Goal: Information Seeking & Learning: Learn about a topic

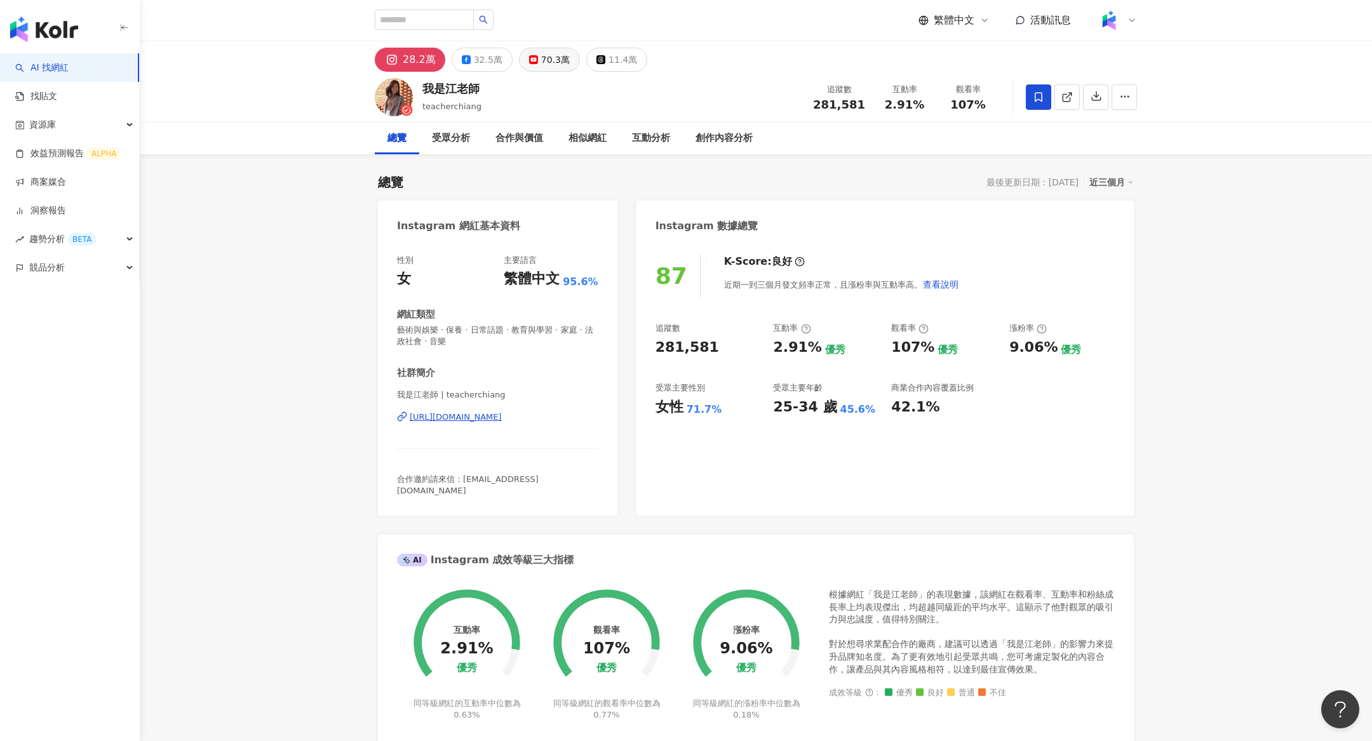
click at [529, 64] on icon at bounding box center [533, 59] width 9 height 9
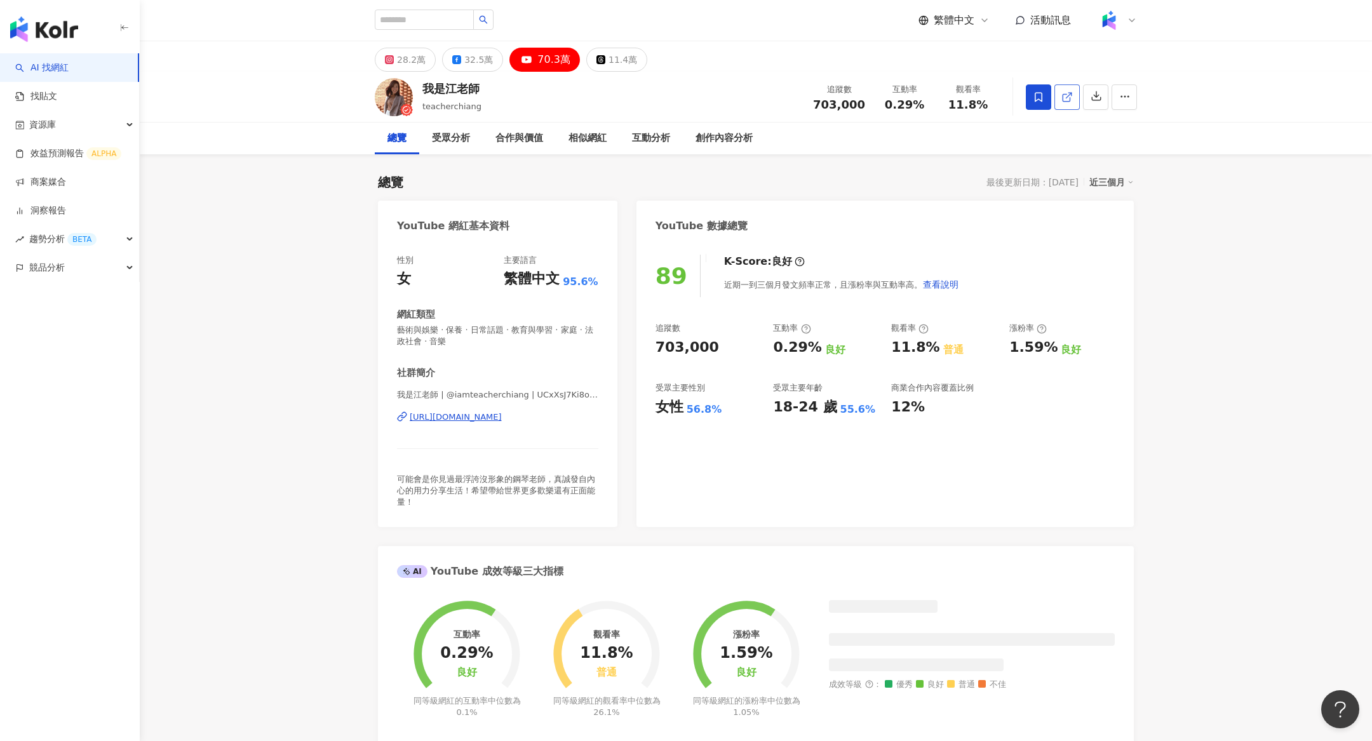
click at [1066, 95] on icon at bounding box center [1066, 96] width 11 height 11
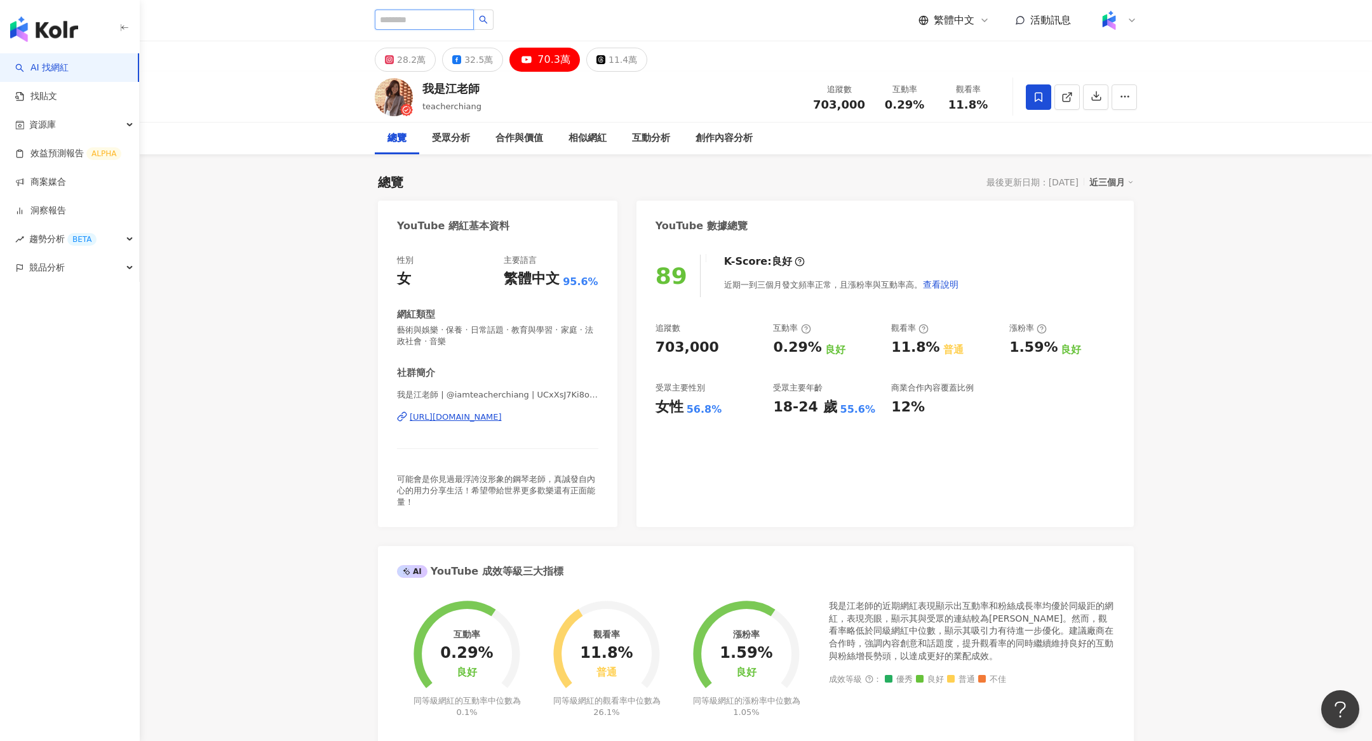
click at [436, 21] on input "search" at bounding box center [424, 20] width 99 height 20
type input "*"
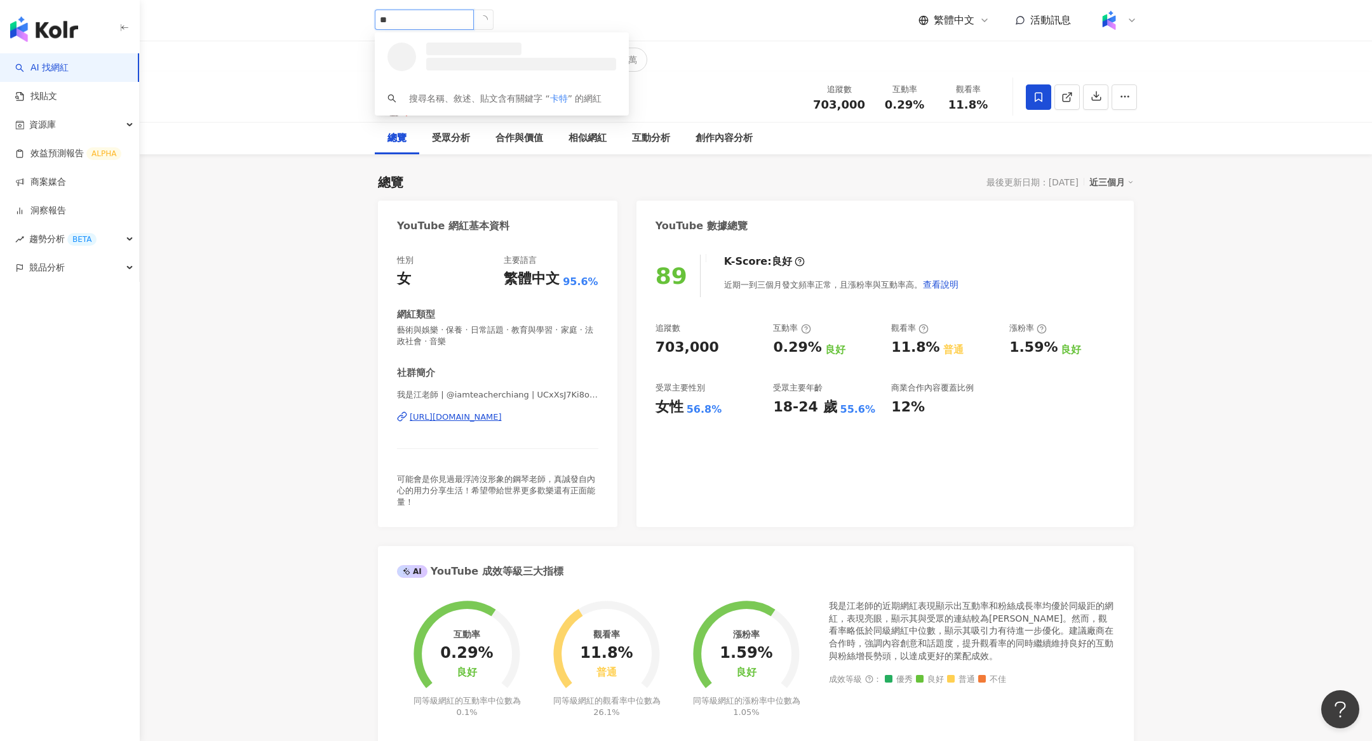
type input "**"
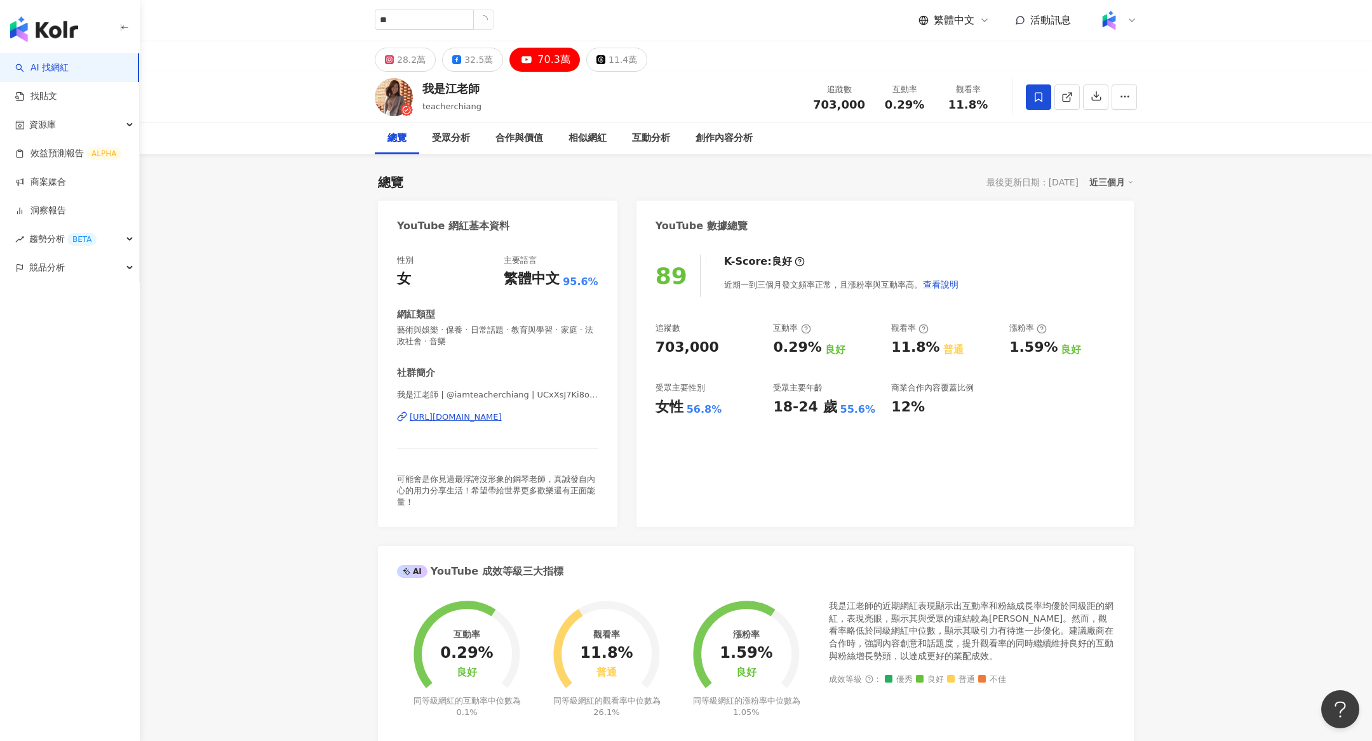
click at [752, 32] on div "** 搜尋名稱、敘述、貼文含有關鍵字 “ 卡特 ” 的網紅 繁體中文 活動訊息" at bounding box center [756, 20] width 762 height 41
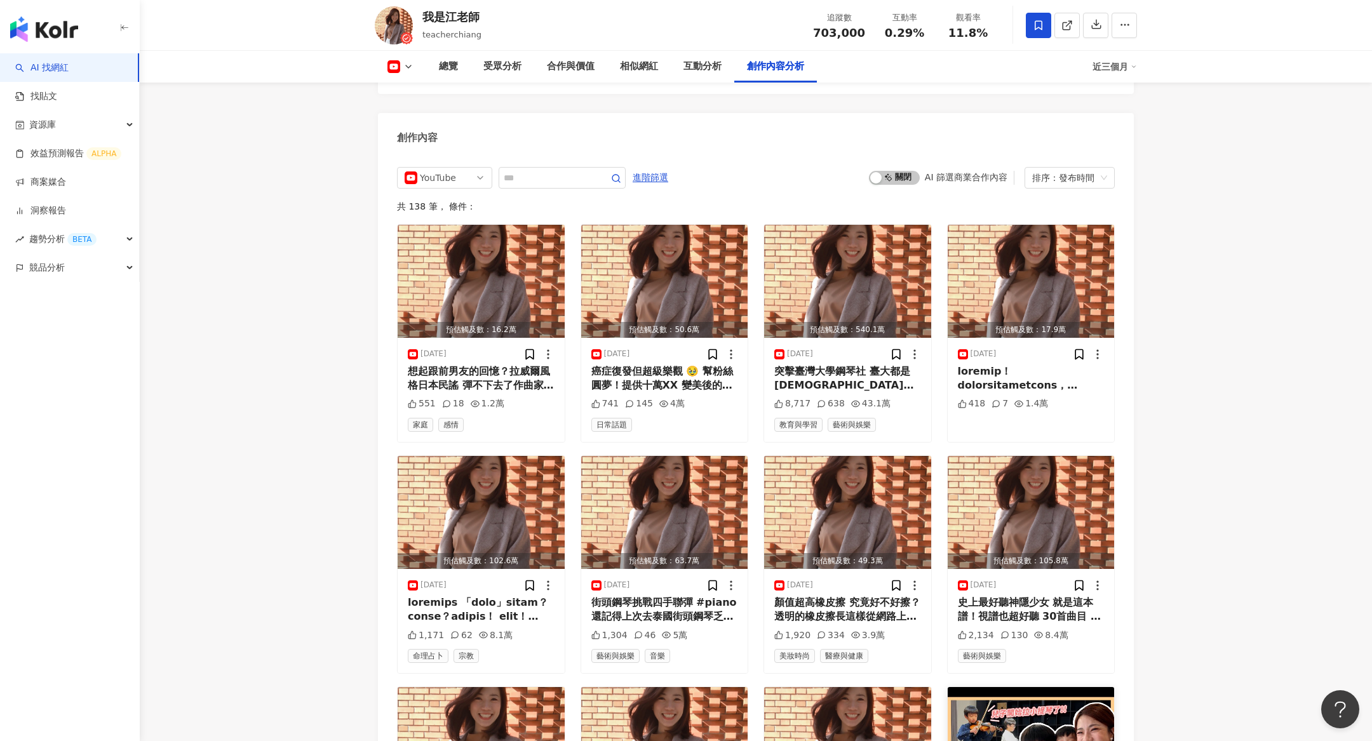
scroll to position [3405, 0]
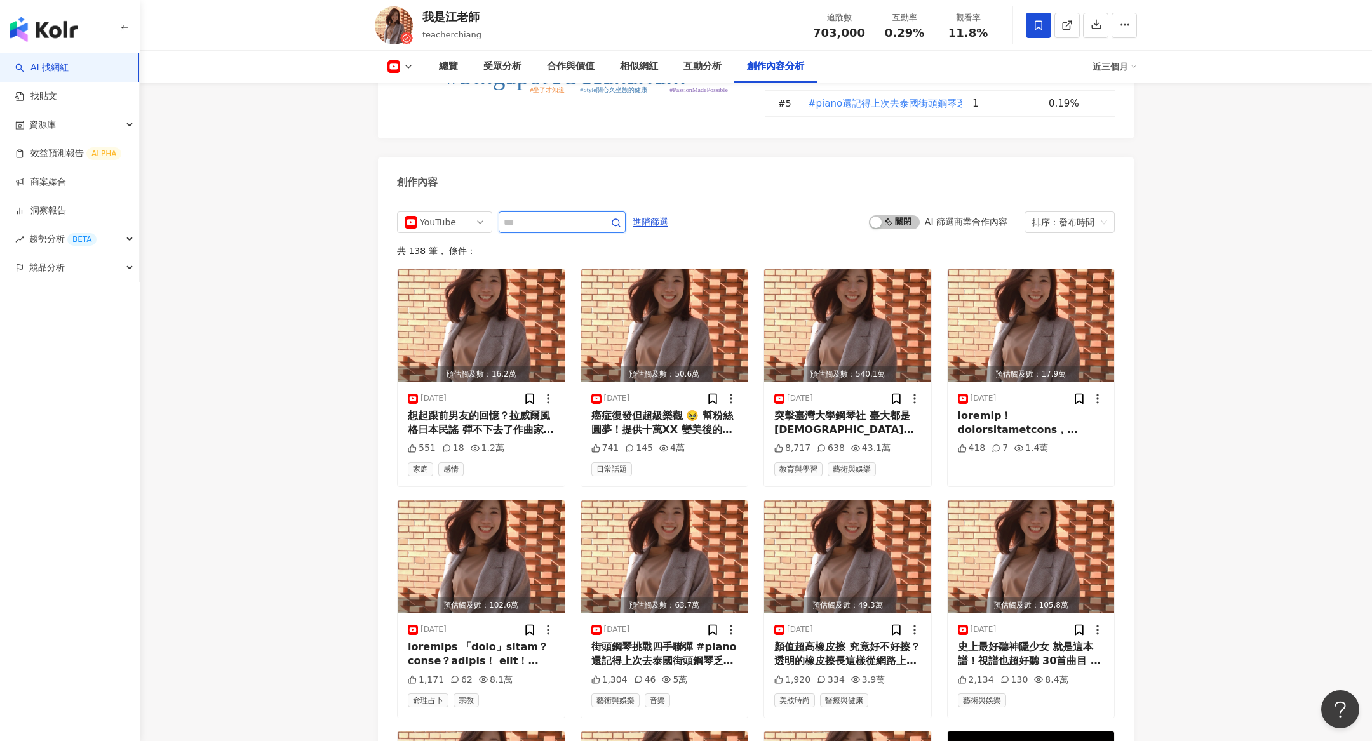
click at [524, 215] on input "text" at bounding box center [548, 222] width 89 height 15
click at [462, 212] on span "YouTube" at bounding box center [445, 222] width 80 height 20
click at [459, 242] on div "不分平台" at bounding box center [442, 249] width 41 height 14
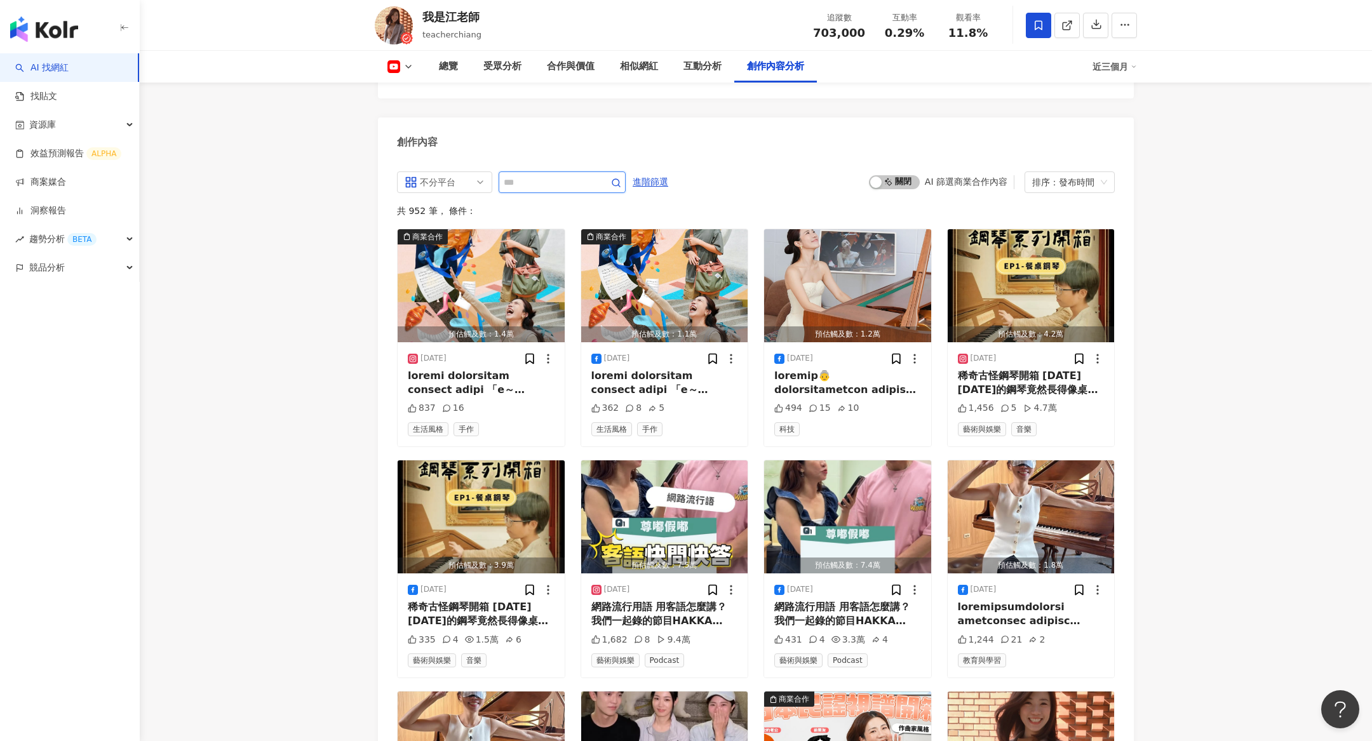
click at [545, 175] on input "text" at bounding box center [548, 182] width 89 height 15
type input "*"
type input "***"
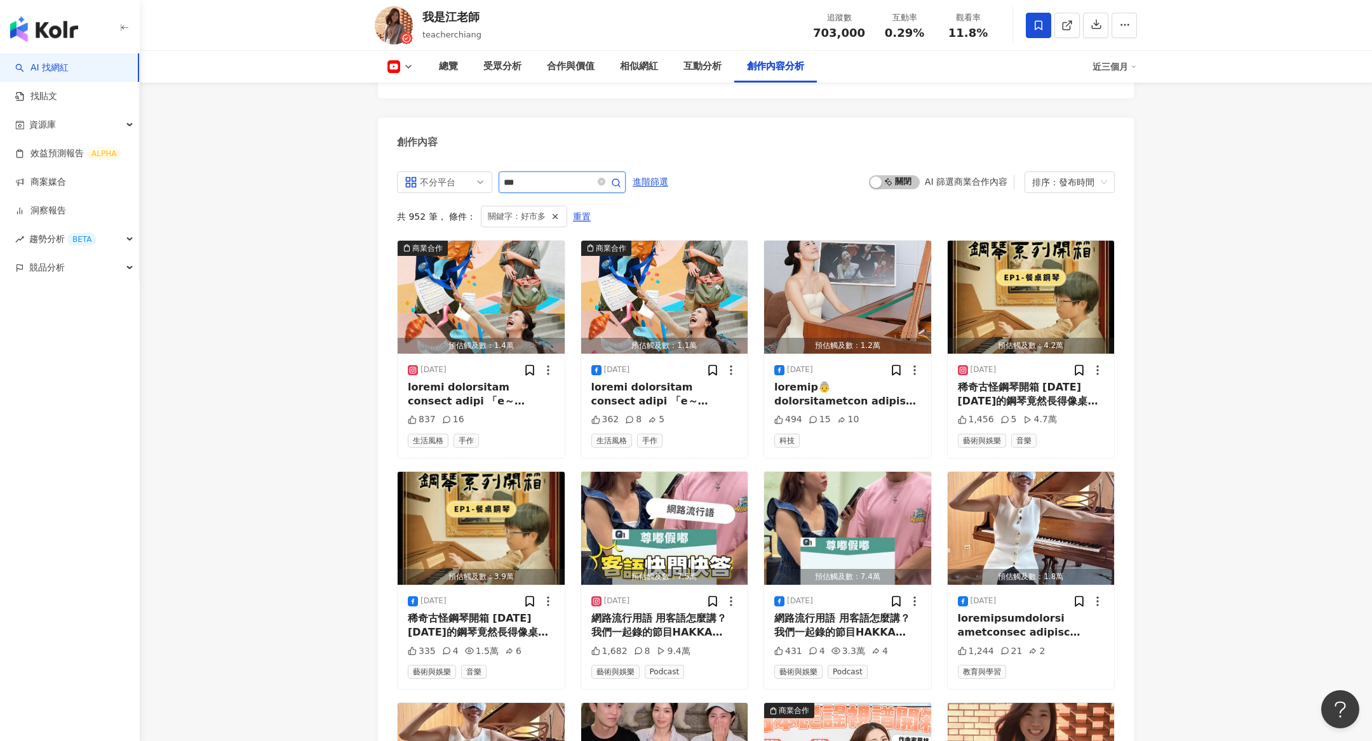
scroll to position [3287, 0]
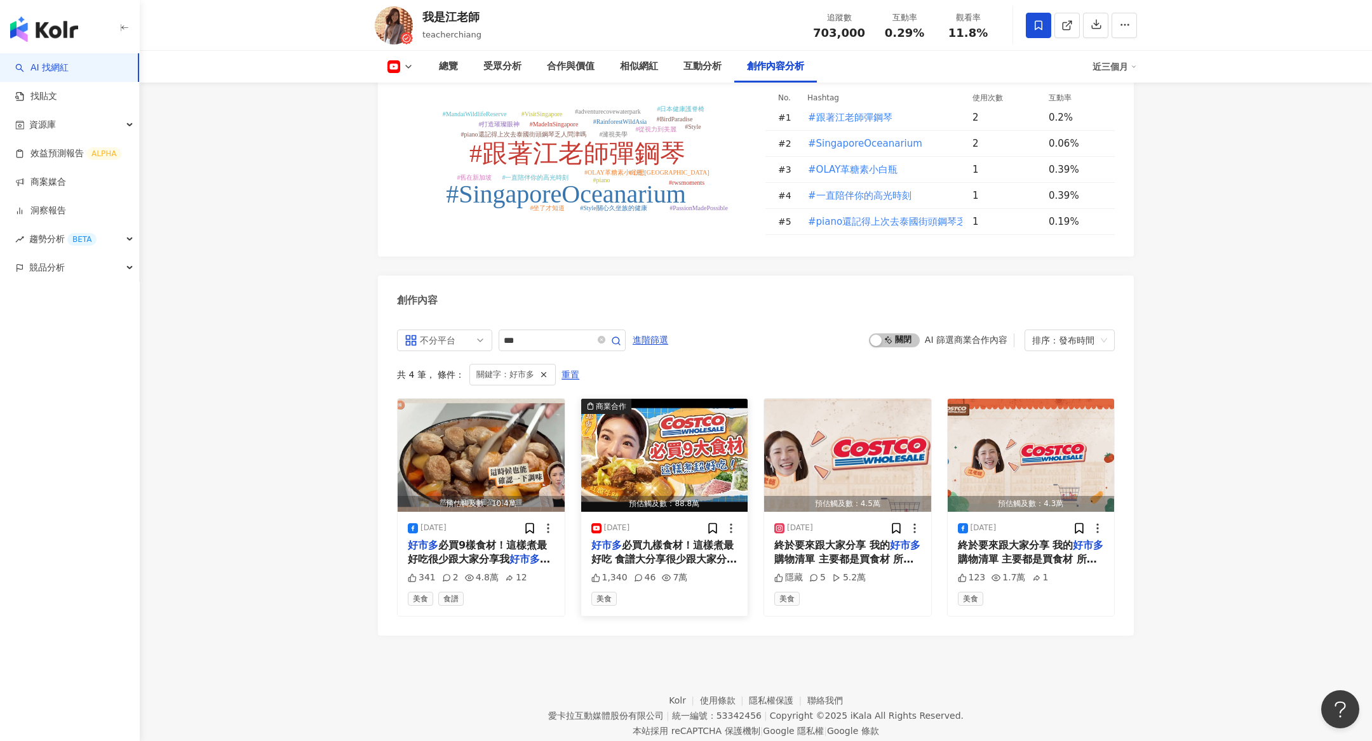
click at [671, 426] on img "button" at bounding box center [664, 455] width 167 height 113
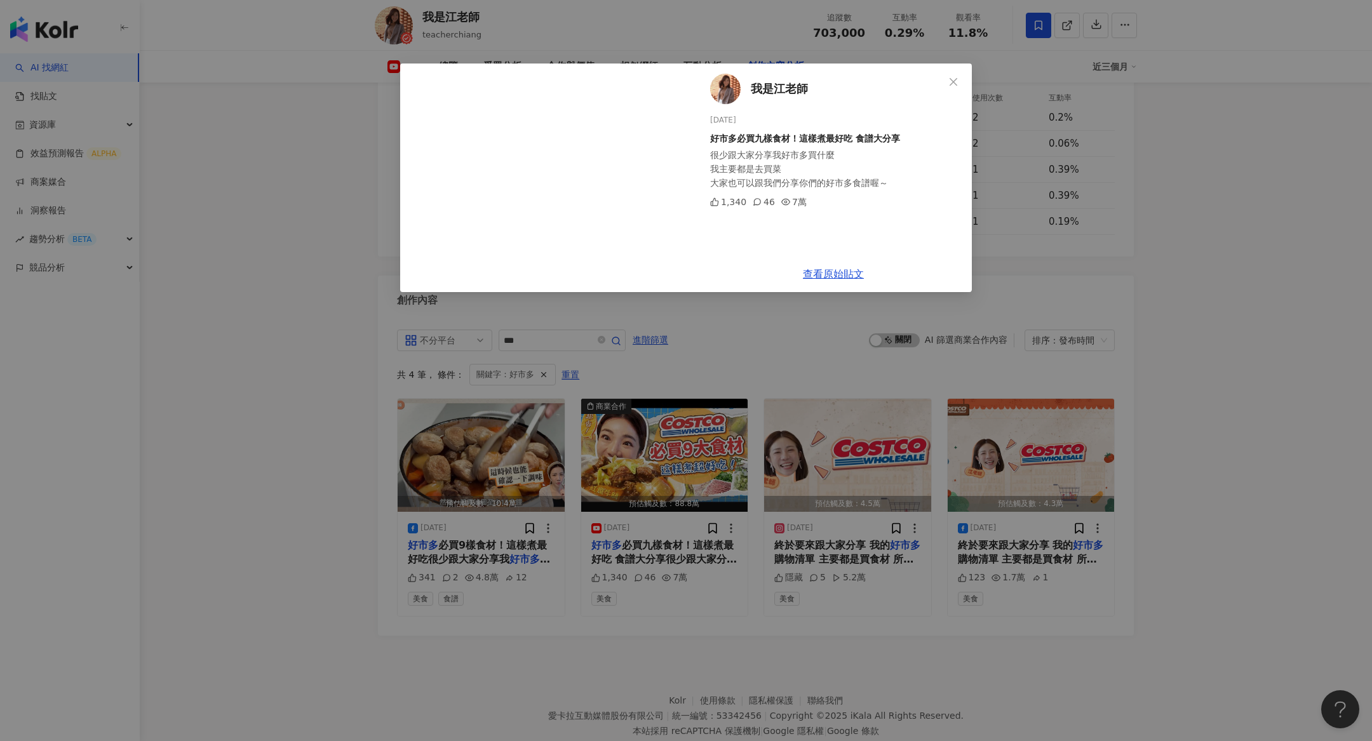
click at [469, 410] on div "我是江老師 2025/1/23 好市多必買九樣食材！這樣煮最好吃 食譜大分享 很少跟大家分享我好市多買什麼 我主要都是去買菜 大家也可以跟我們分享你們的好市多…" at bounding box center [686, 370] width 1372 height 741
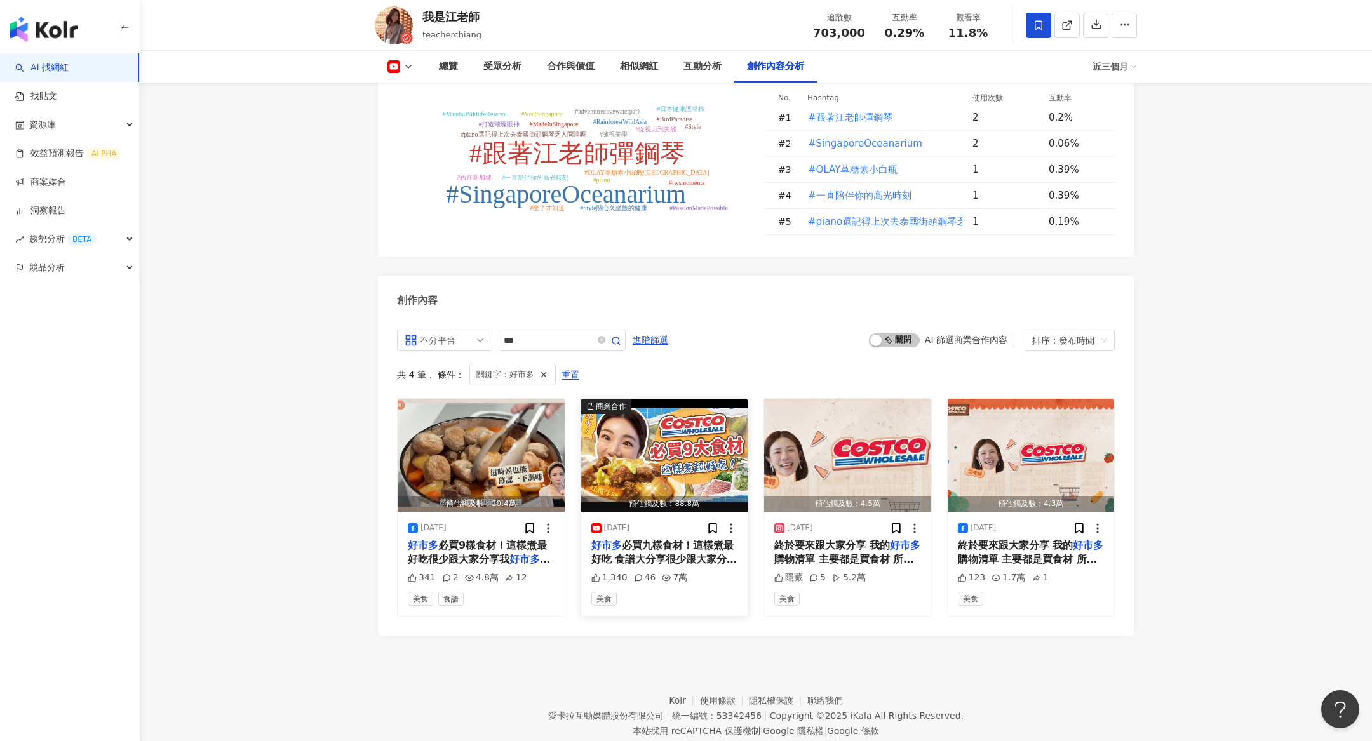
click at [627, 429] on img "button" at bounding box center [664, 455] width 167 height 113
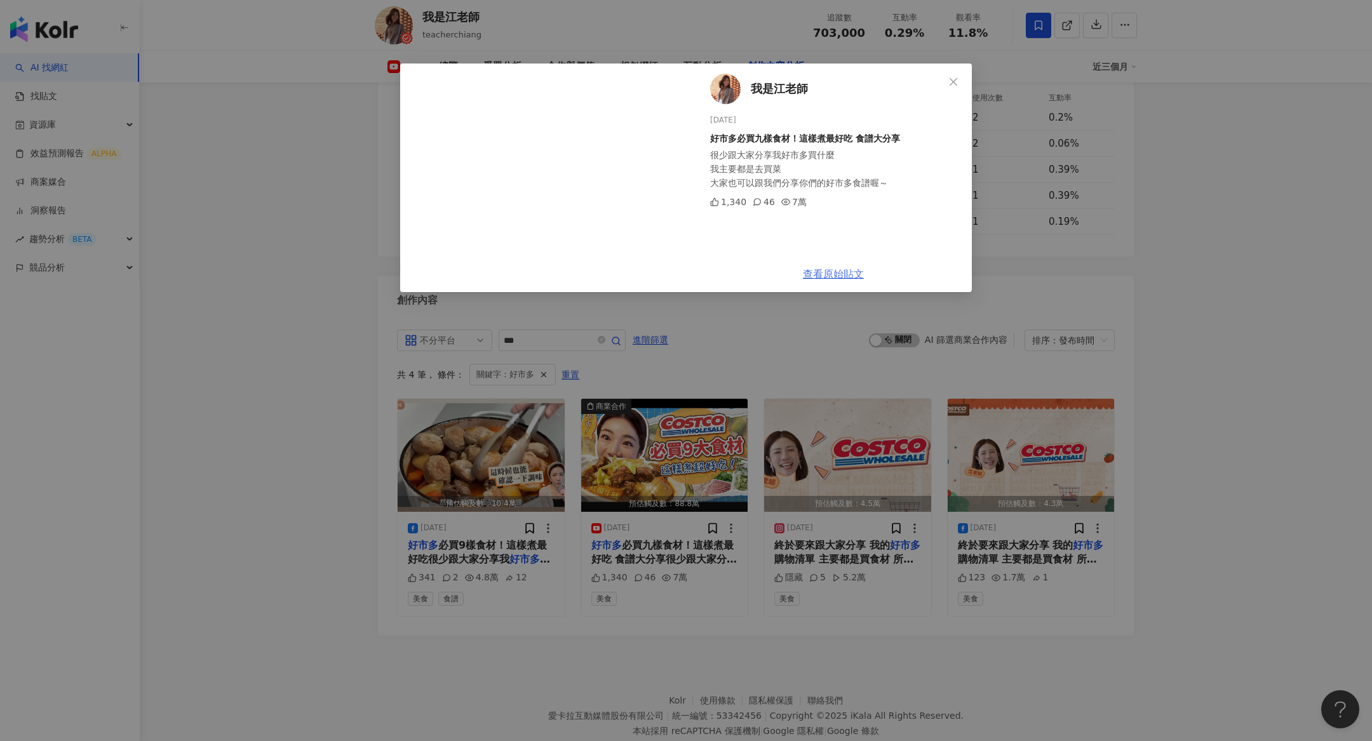
click at [834, 271] on link "查看原始貼文" at bounding box center [833, 274] width 61 height 12
click at [1062, 232] on div "我是江老師 2025/1/23 好市多必買九樣食材！這樣煮最好吃 食譜大分享 很少跟大家分享我好市多買什麼 我主要都是去買菜 大家也可以跟我們分享你們的好市多…" at bounding box center [686, 370] width 1372 height 741
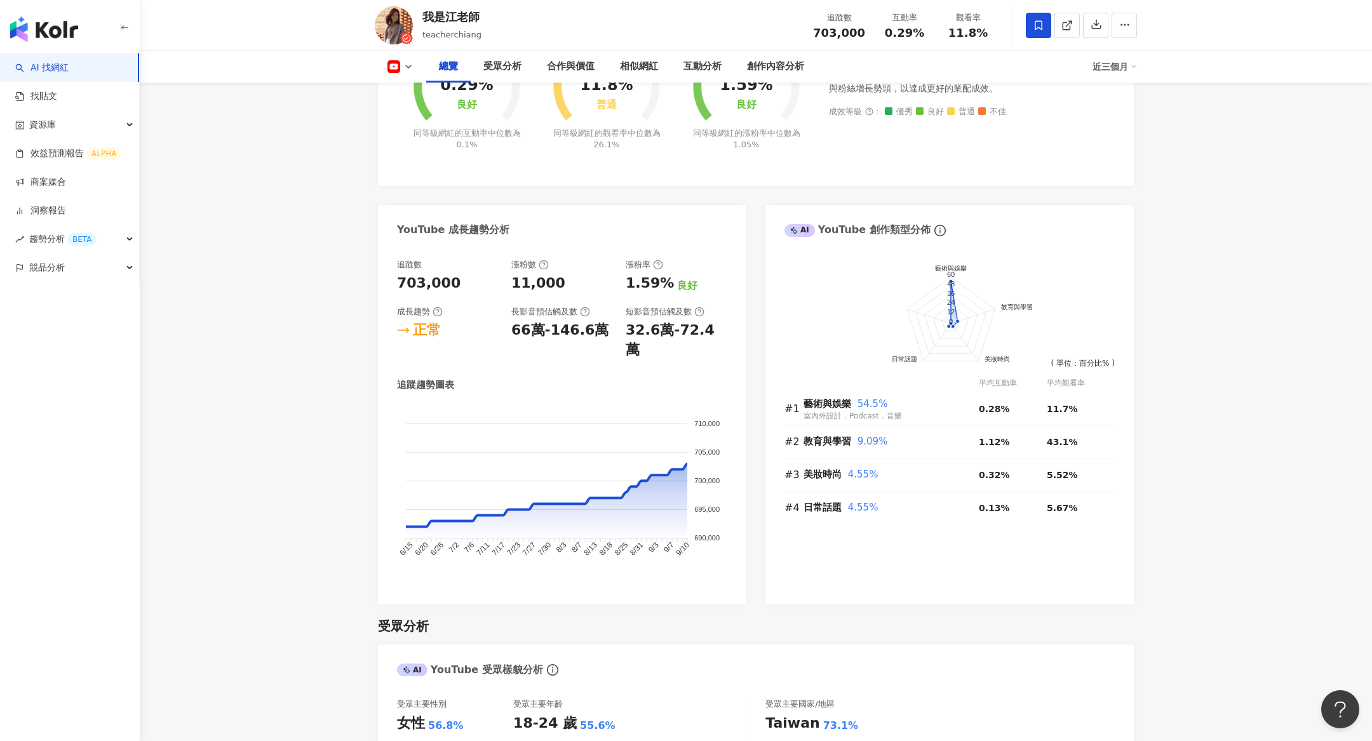
scroll to position [0, 0]
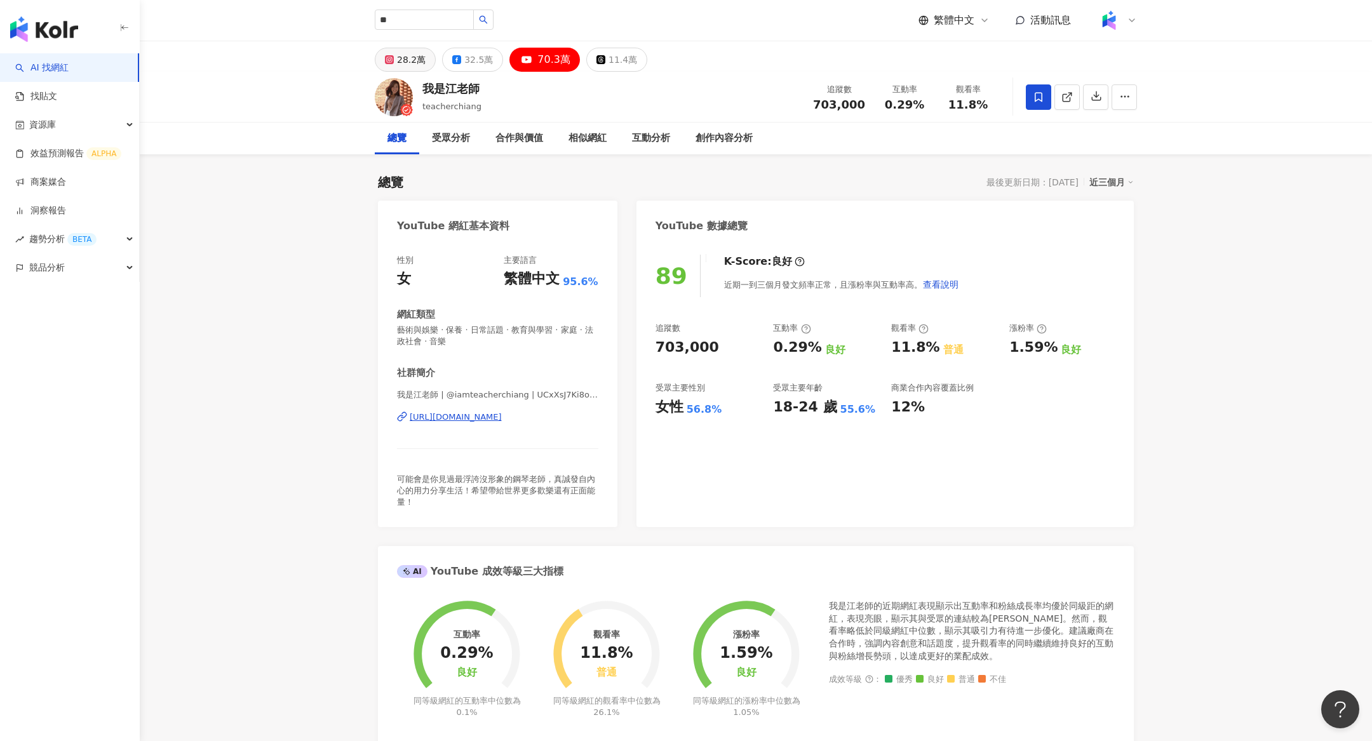
click at [391, 57] on g at bounding box center [389, 59] width 9 height 9
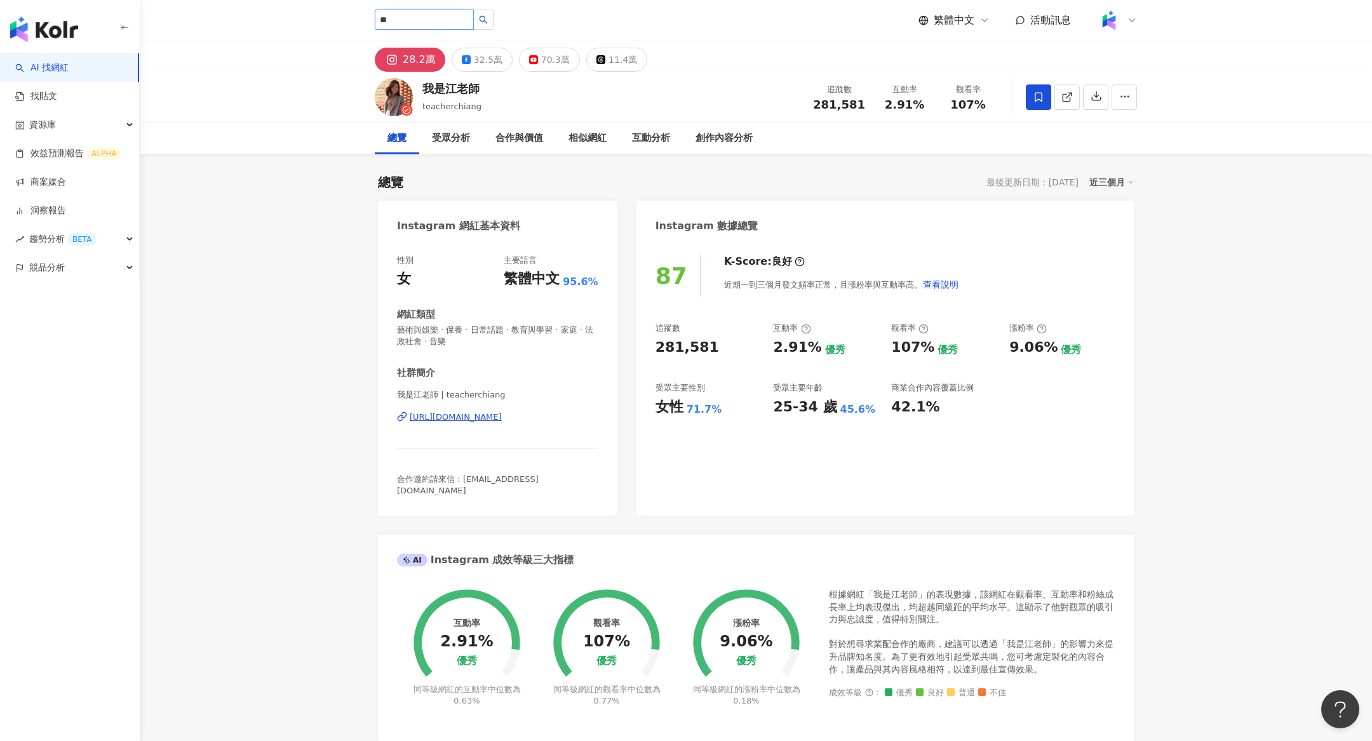
click at [422, 23] on input "**" at bounding box center [424, 20] width 99 height 20
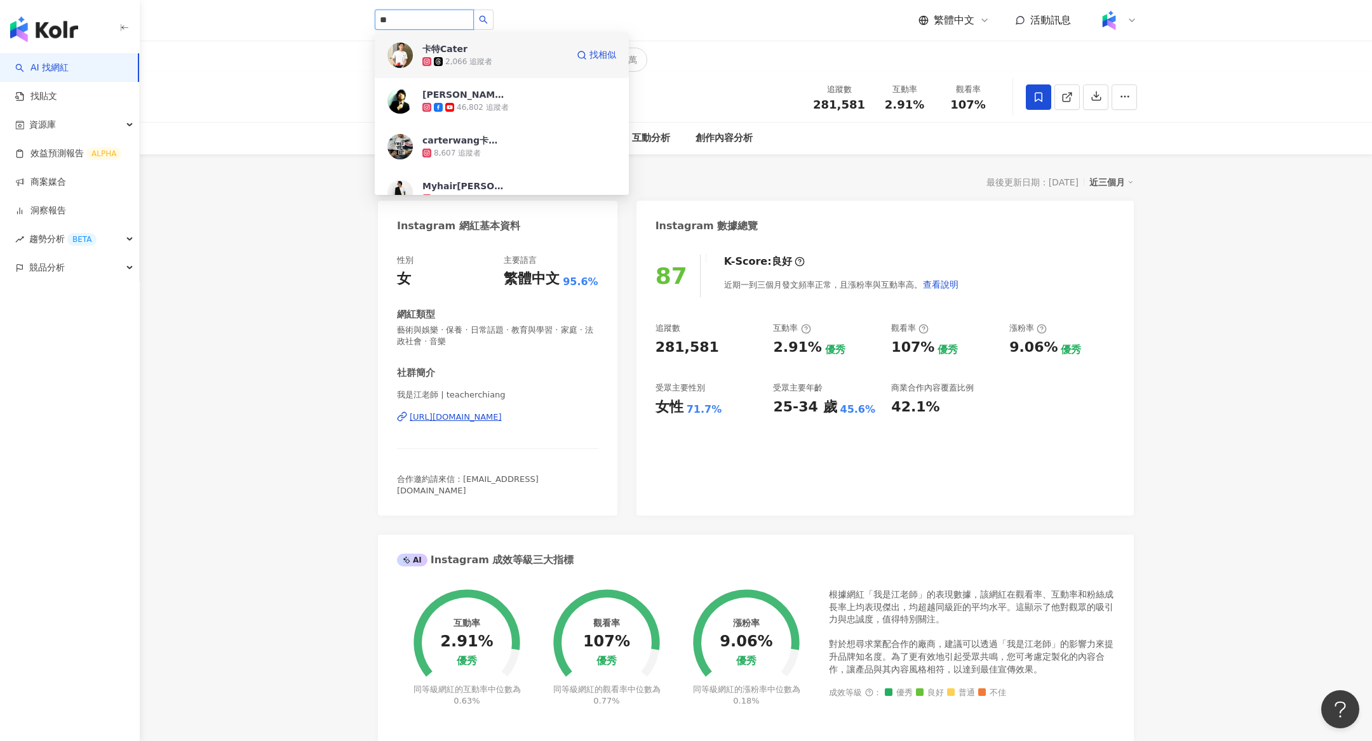
click at [464, 51] on span "卡特Cater" at bounding box center [463, 49] width 83 height 13
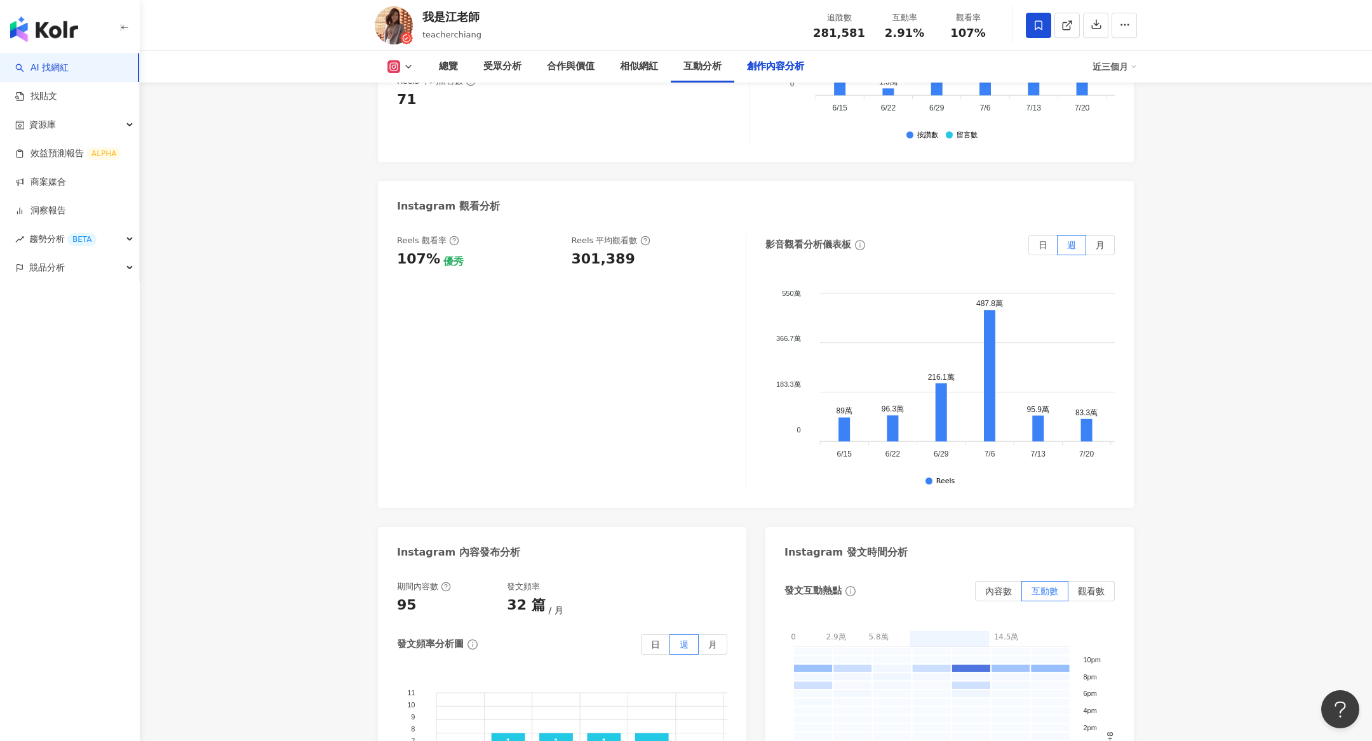
scroll to position [3725, 0]
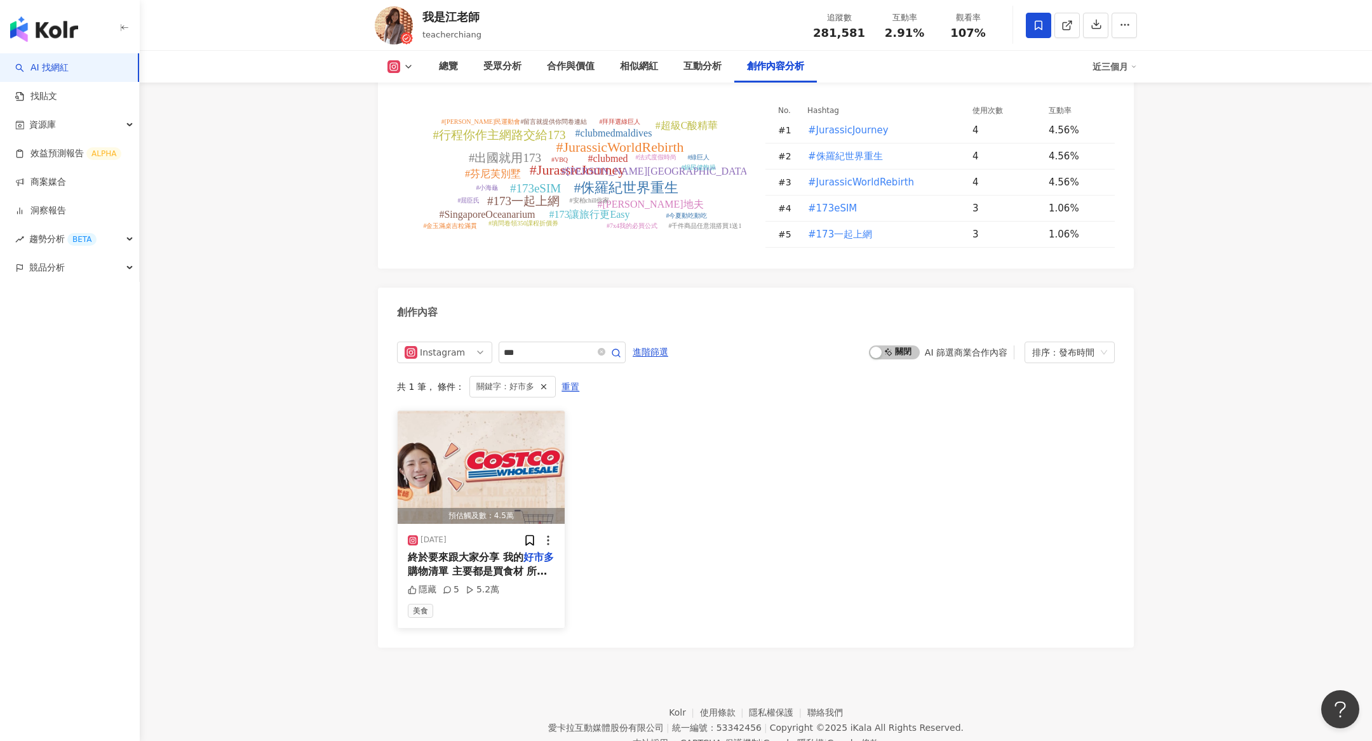
click at [461, 438] on img "button" at bounding box center [481, 467] width 167 height 113
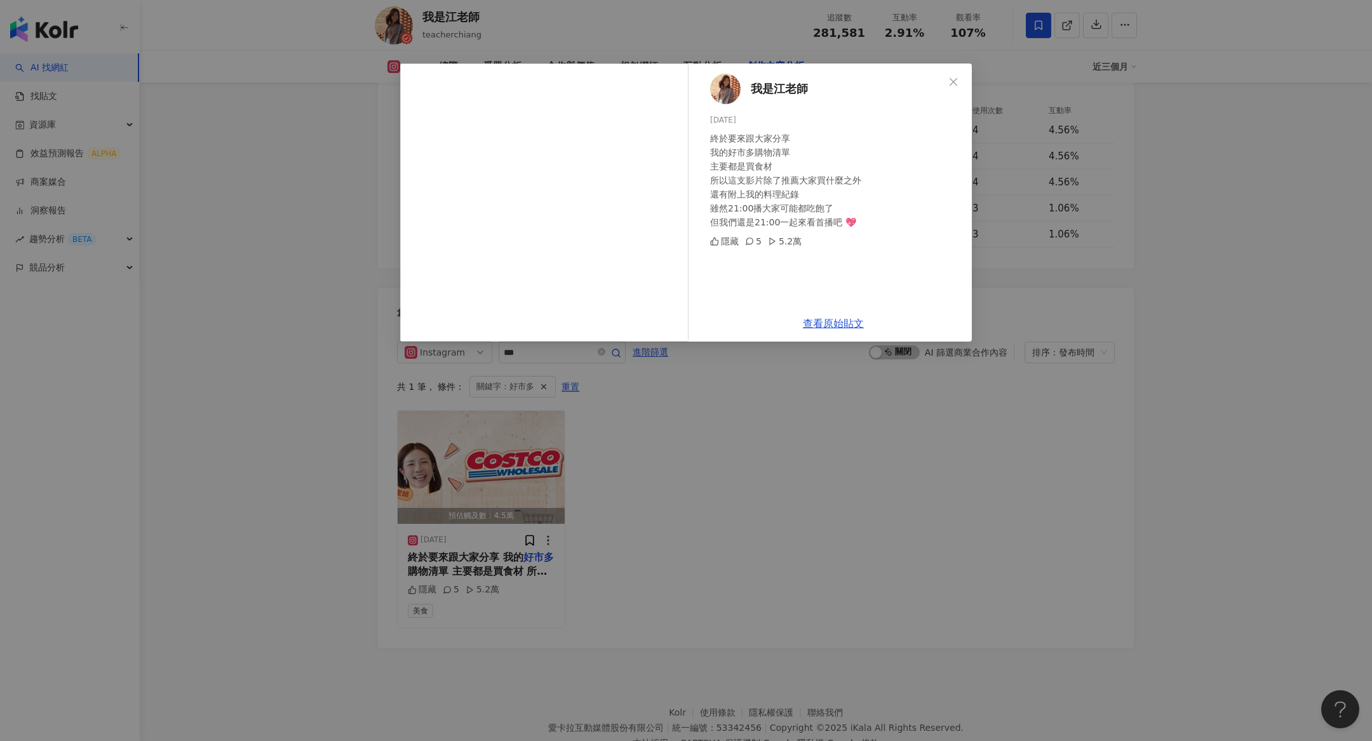
click at [699, 620] on div "我是江老師 2025/1/23 終於要來跟大家分享 我的好市多購物清單 主要都是買食材 所以這支影片除了推薦大家買什麼之外 還有附上我的料理紀錄 雖然21:0…" at bounding box center [686, 370] width 1372 height 741
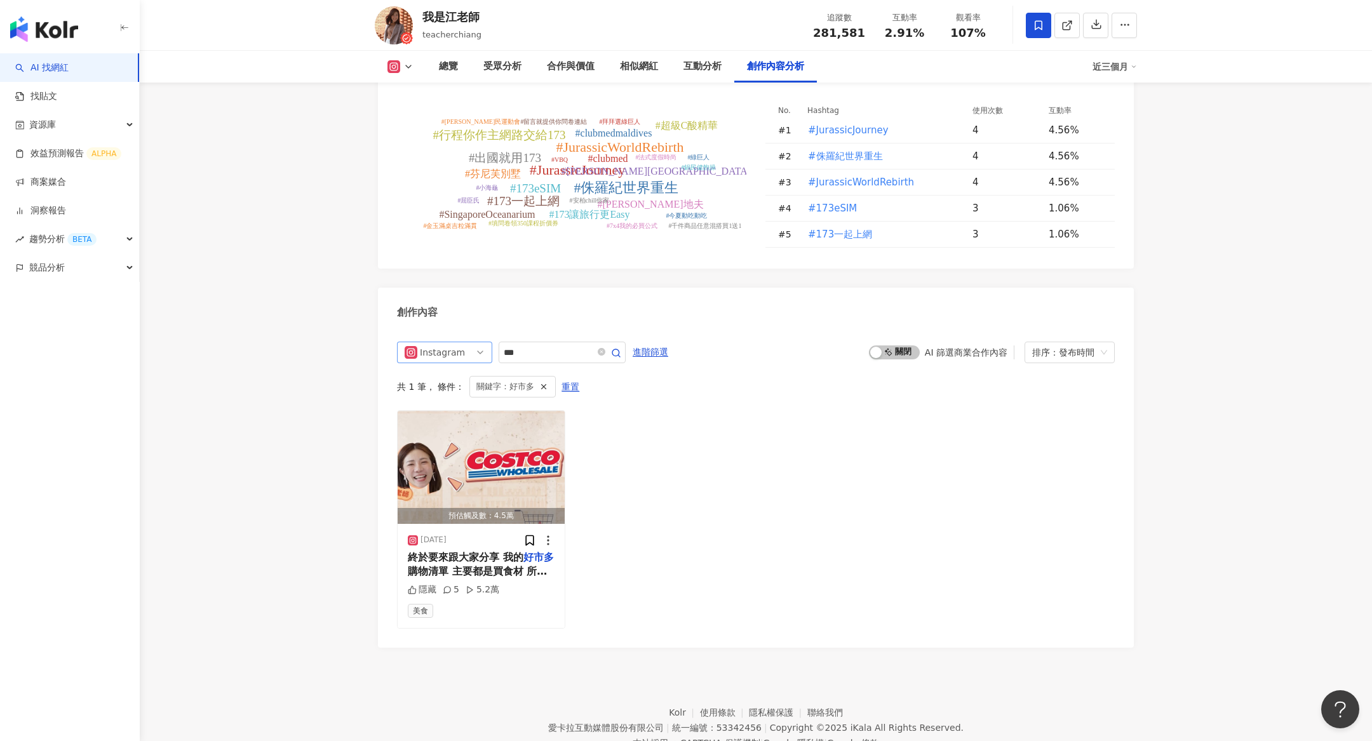
click at [476, 342] on span "Instagram" at bounding box center [445, 352] width 80 height 20
click at [459, 437] on div "YouTube" at bounding box center [442, 444] width 41 height 14
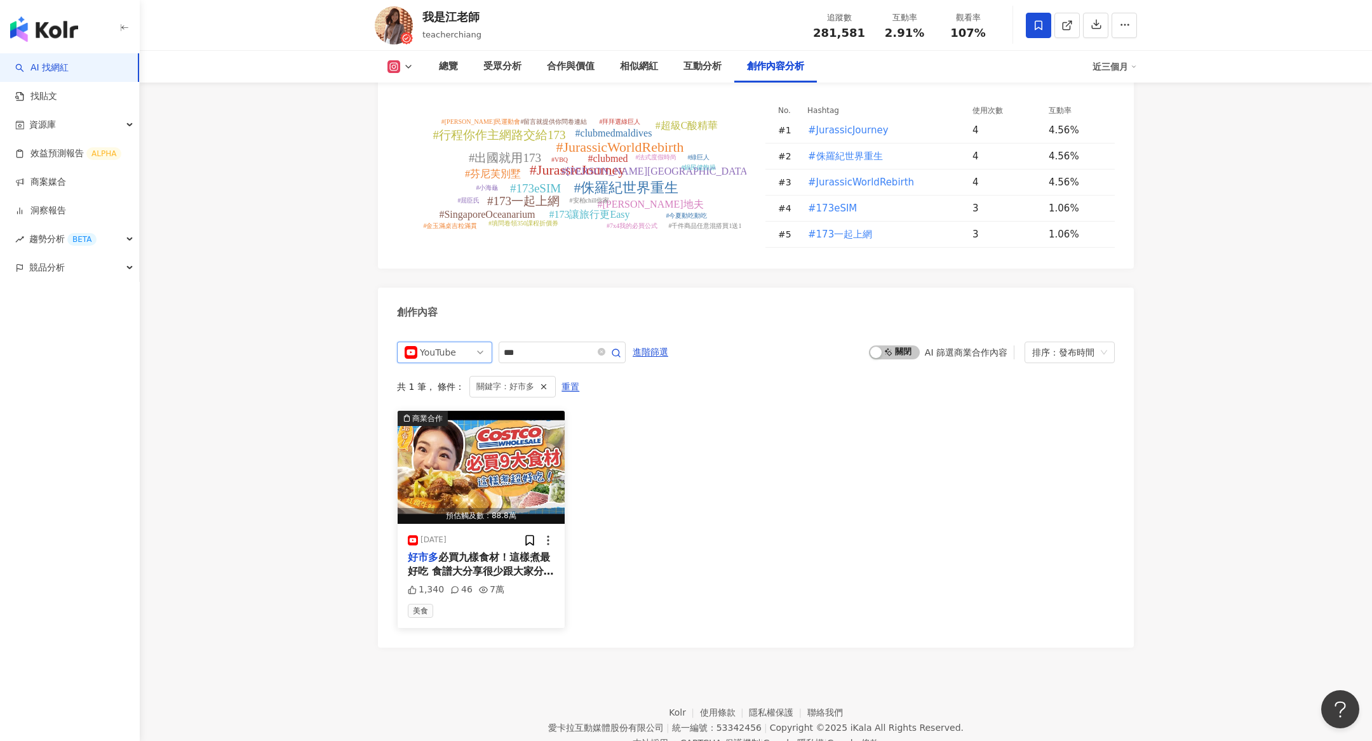
click at [485, 508] on div "預估觸及數：88.8萬" at bounding box center [481, 516] width 167 height 16
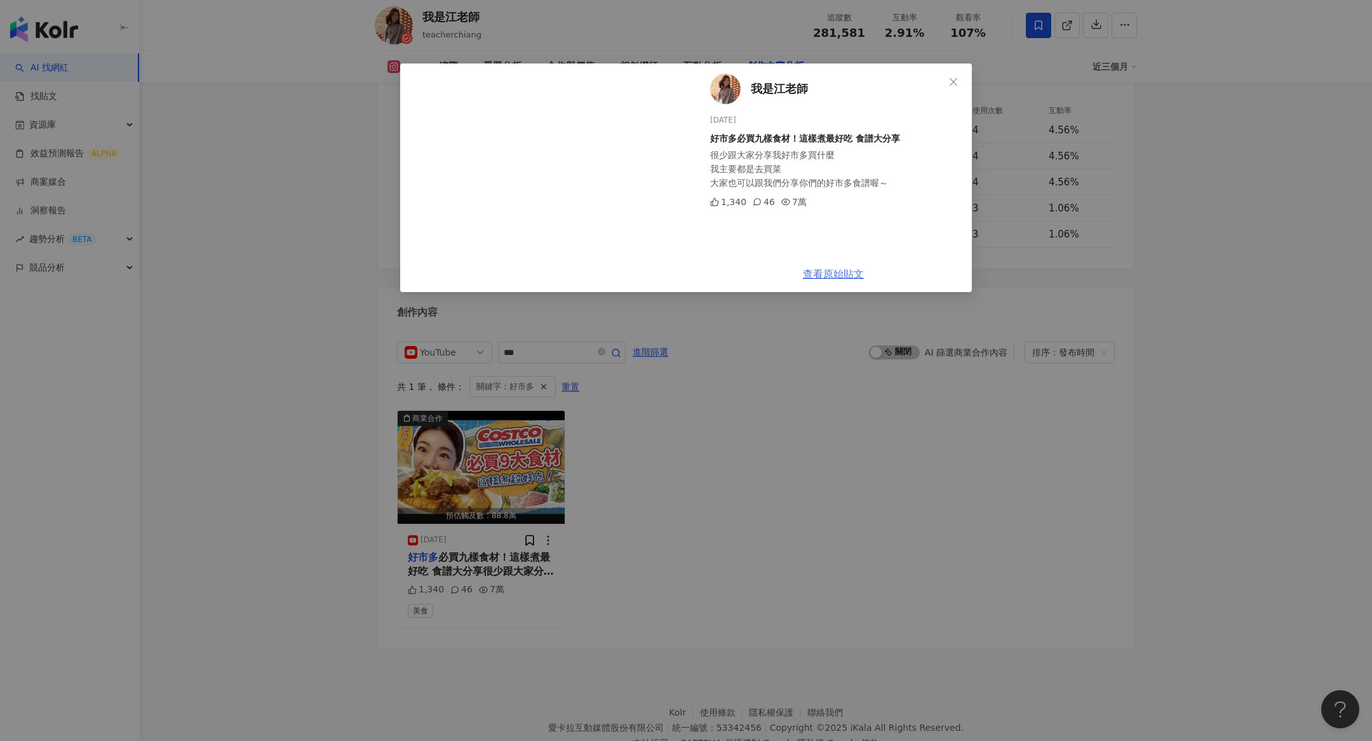
click at [833, 269] on link "查看原始貼文" at bounding box center [833, 274] width 61 height 12
click at [783, 504] on div "我是江老師 2025/1/23 好市多必買九樣食材！這樣煮最好吃 食譜大分享 很少跟大家分享我好市多買什麼 我主要都是去買菜 大家也可以跟我們分享你們的好市多…" at bounding box center [686, 370] width 1372 height 741
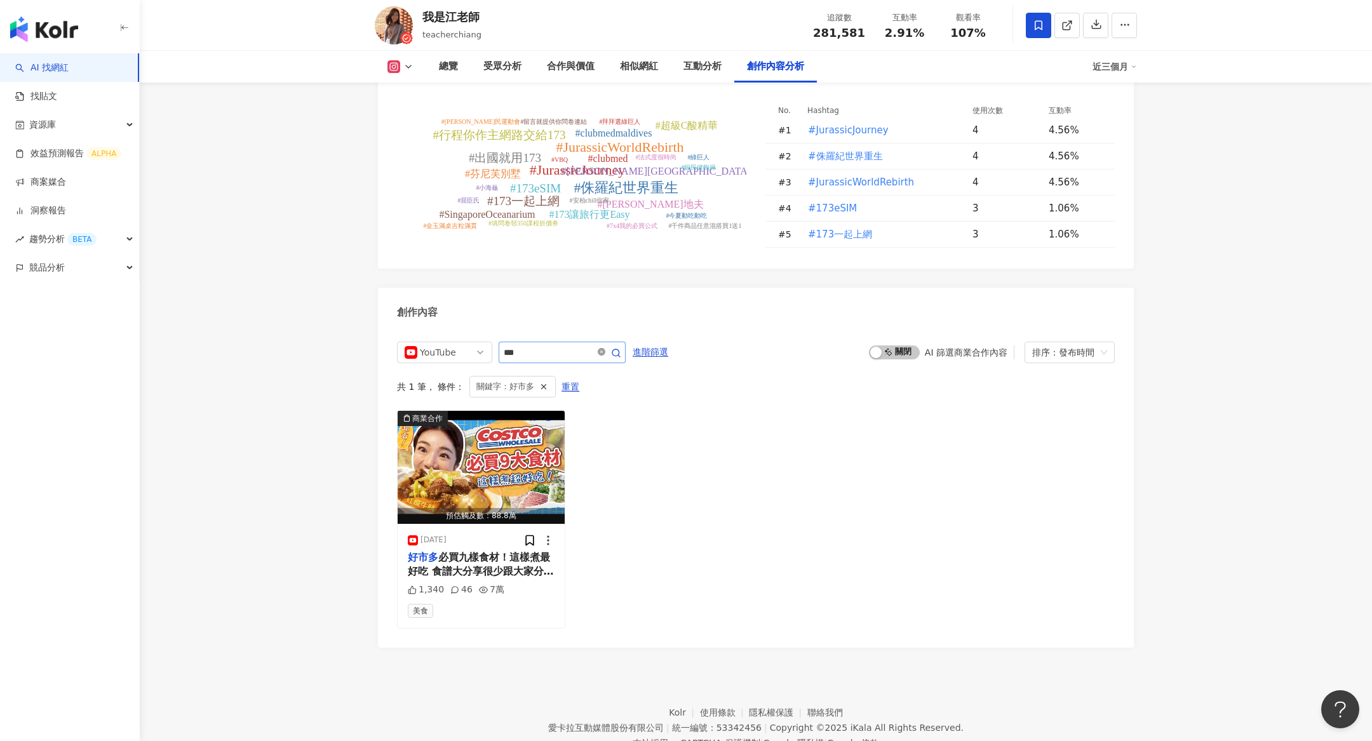
click at [601, 348] on icon "close-circle" at bounding box center [602, 352] width 8 height 8
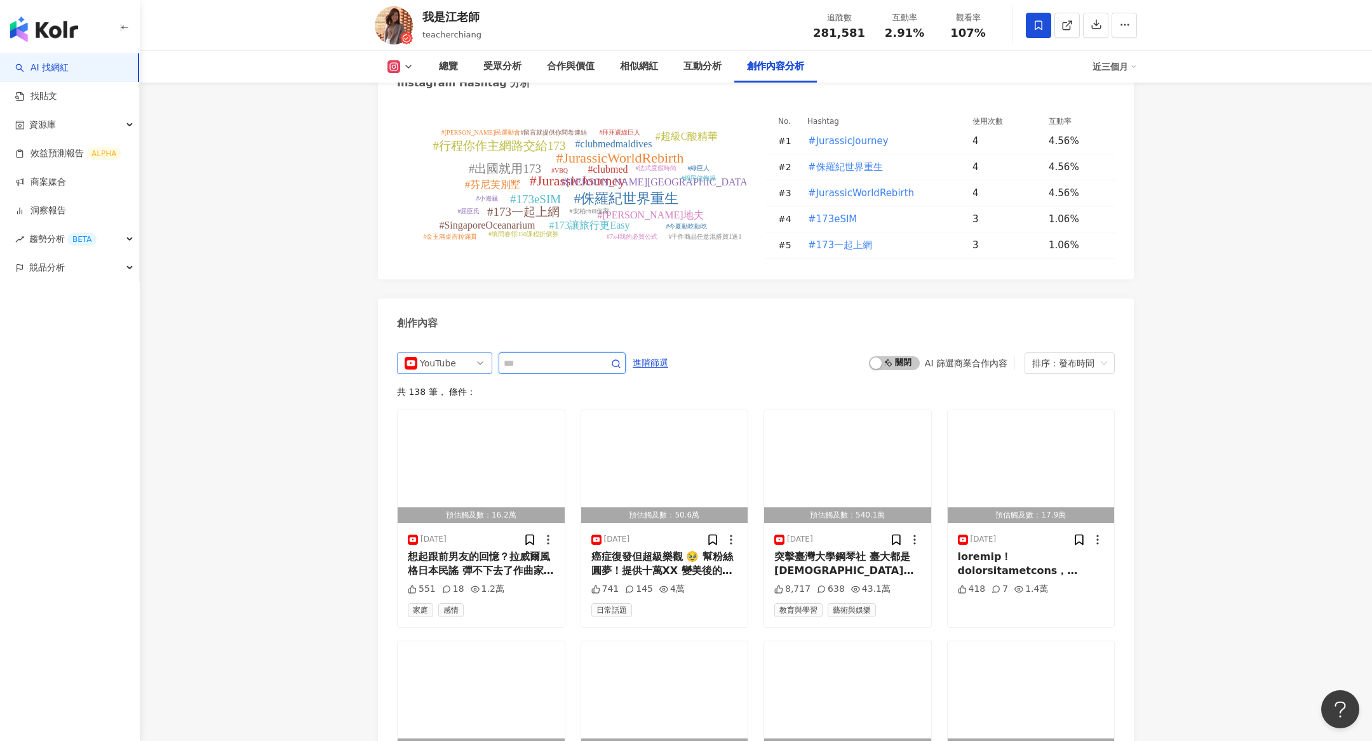
scroll to position [3725, 0]
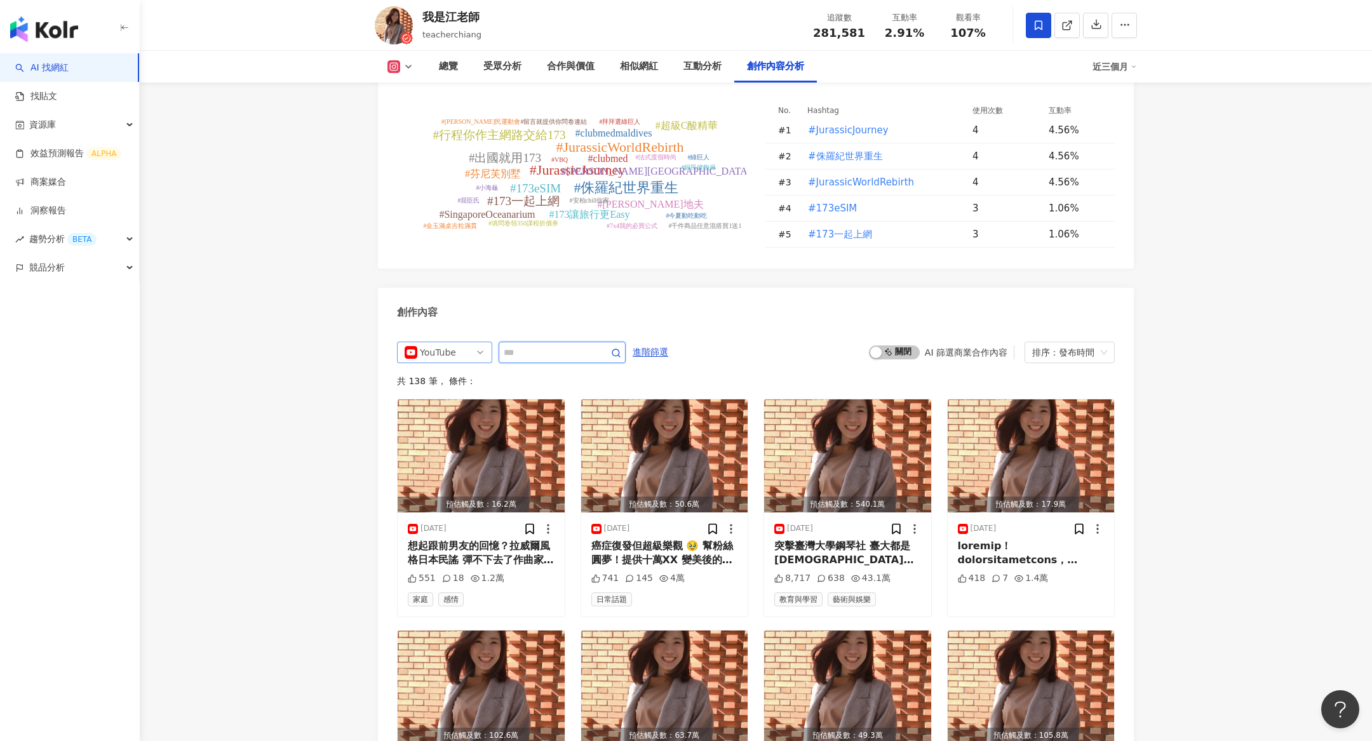
click at [456, 342] on div "YouTube" at bounding box center [440, 352] width 41 height 20
click at [459, 372] on div "不分平台" at bounding box center [442, 379] width 41 height 14
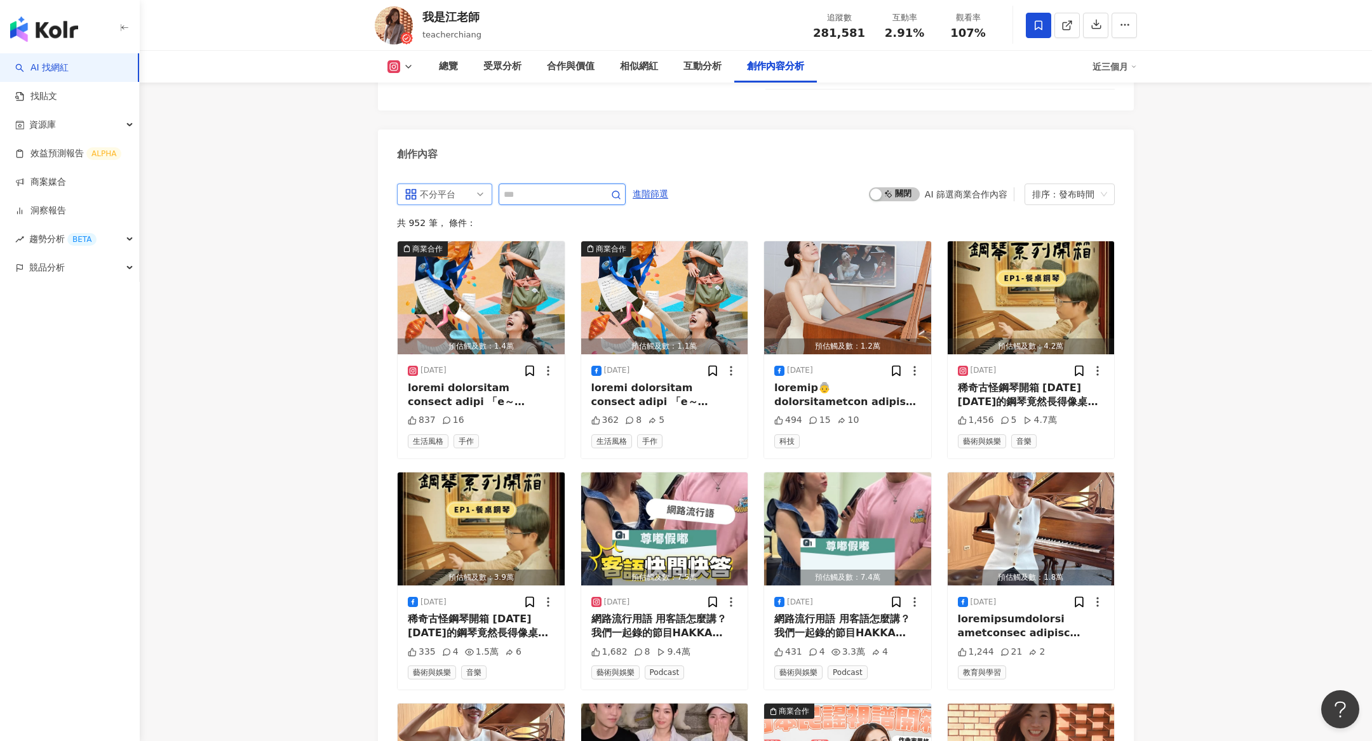
click at [552, 187] on input "text" at bounding box center [548, 194] width 89 height 15
type input "*********"
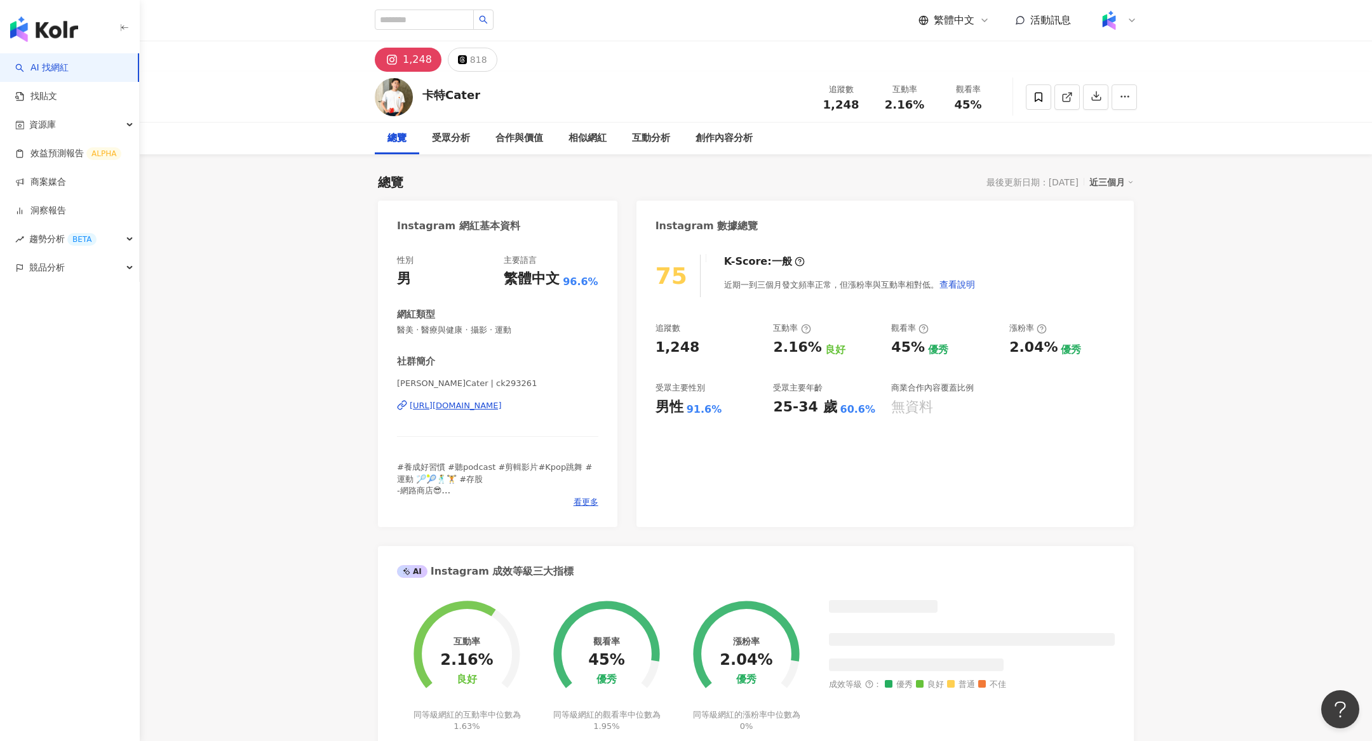
click at [455, 30] on div at bounding box center [434, 21] width 119 height 22
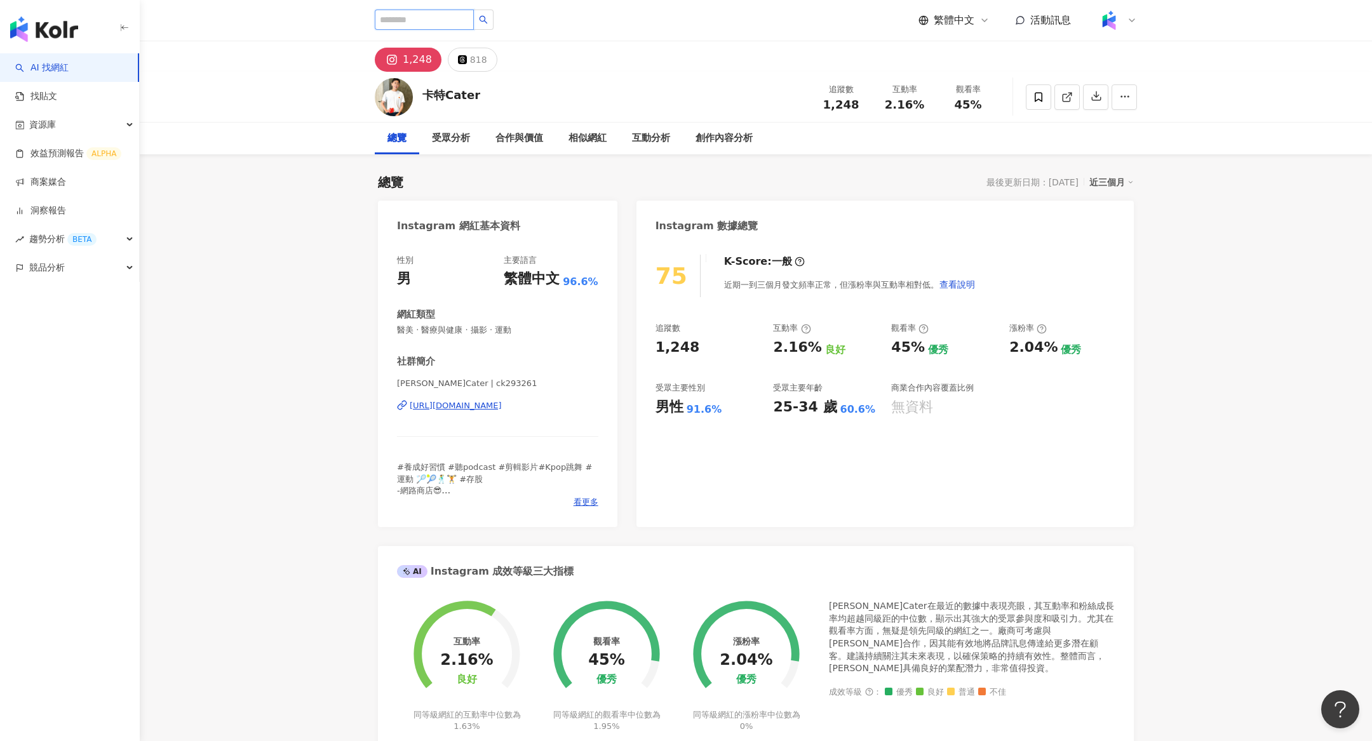
click at [439, 22] on input "search" at bounding box center [424, 20] width 99 height 20
type input "**"
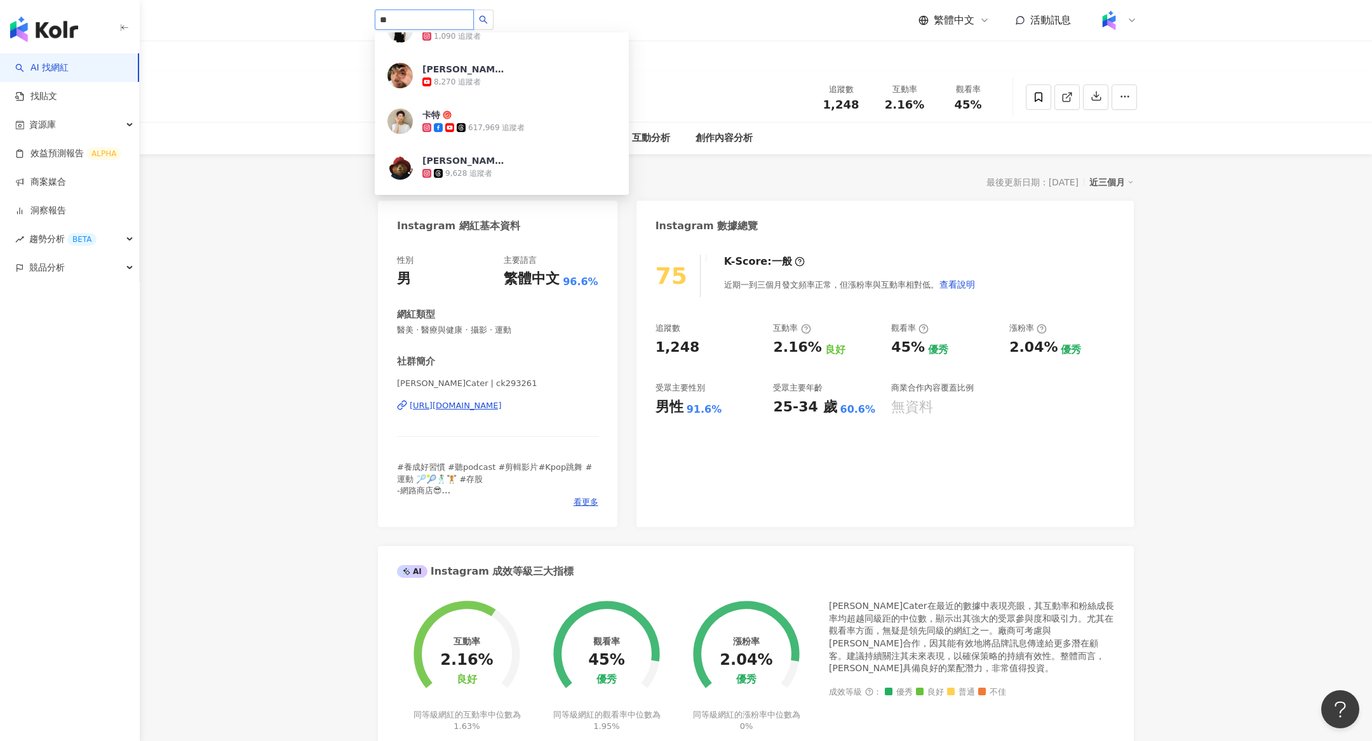
scroll to position [164, 0]
click at [498, 117] on span "卡特" at bounding box center [463, 113] width 83 height 13
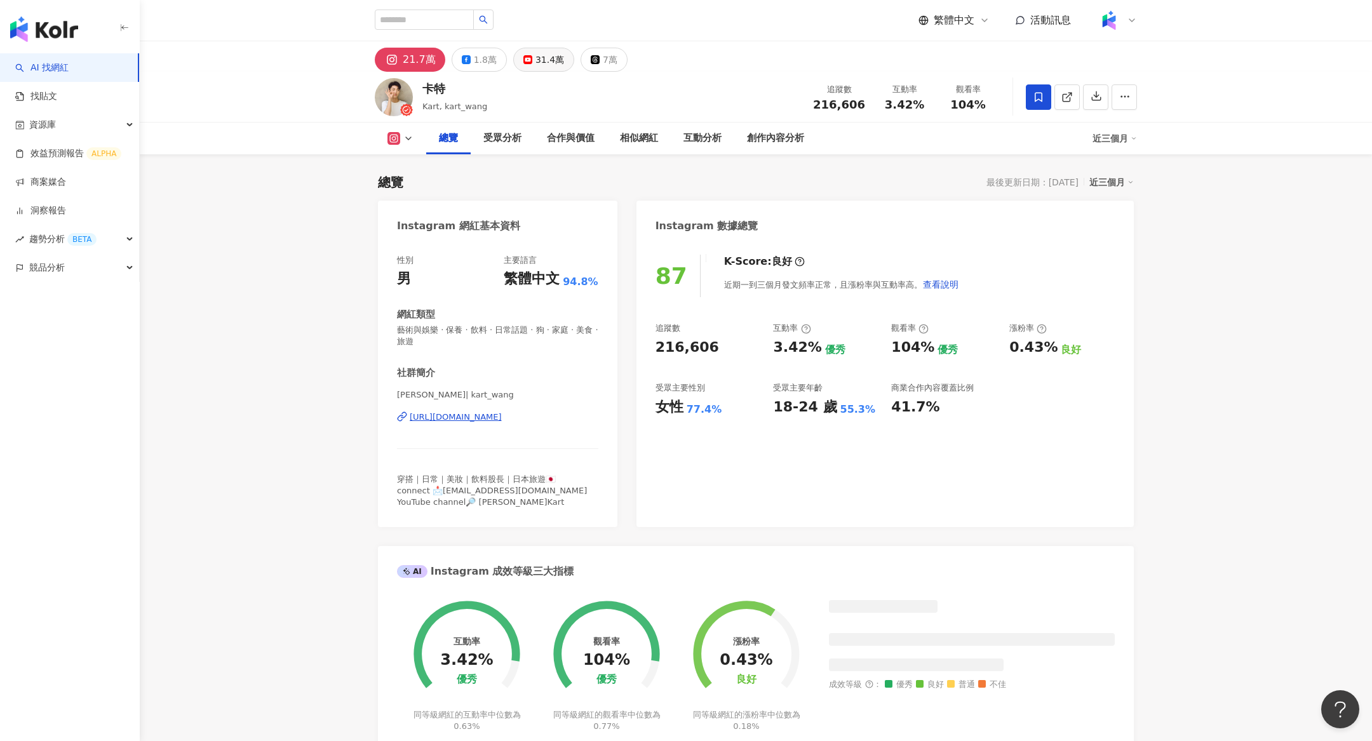
click at [542, 62] on div "31.4萬" at bounding box center [549, 60] width 29 height 18
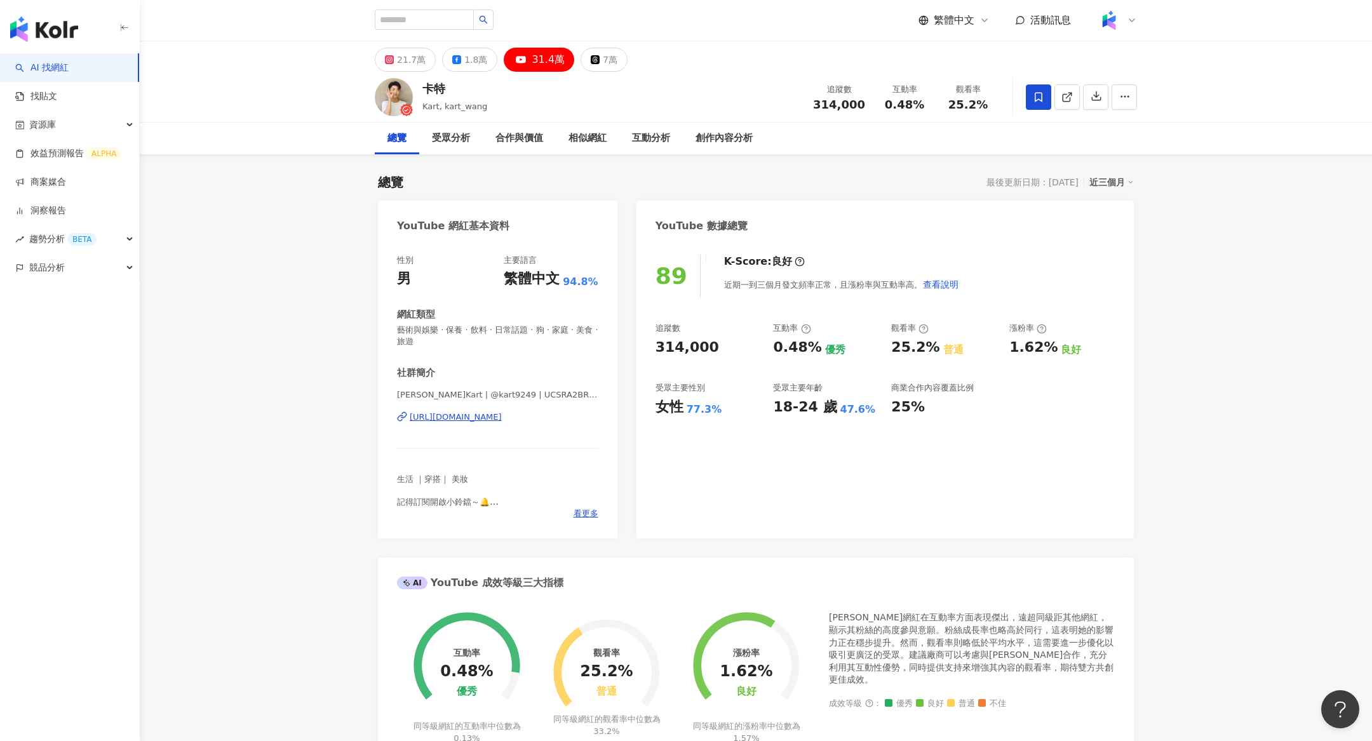
scroll to position [12, 0]
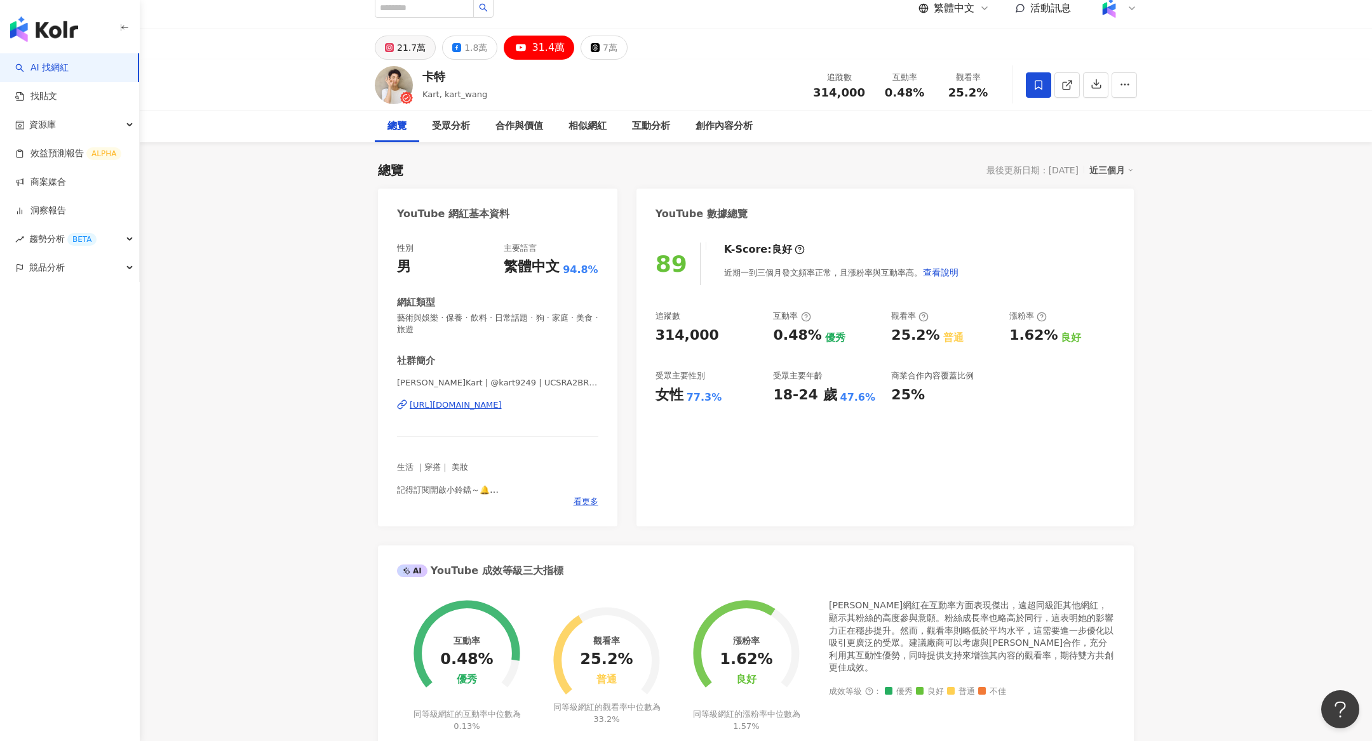
click at [426, 51] on button "21.7萬" at bounding box center [405, 48] width 61 height 24
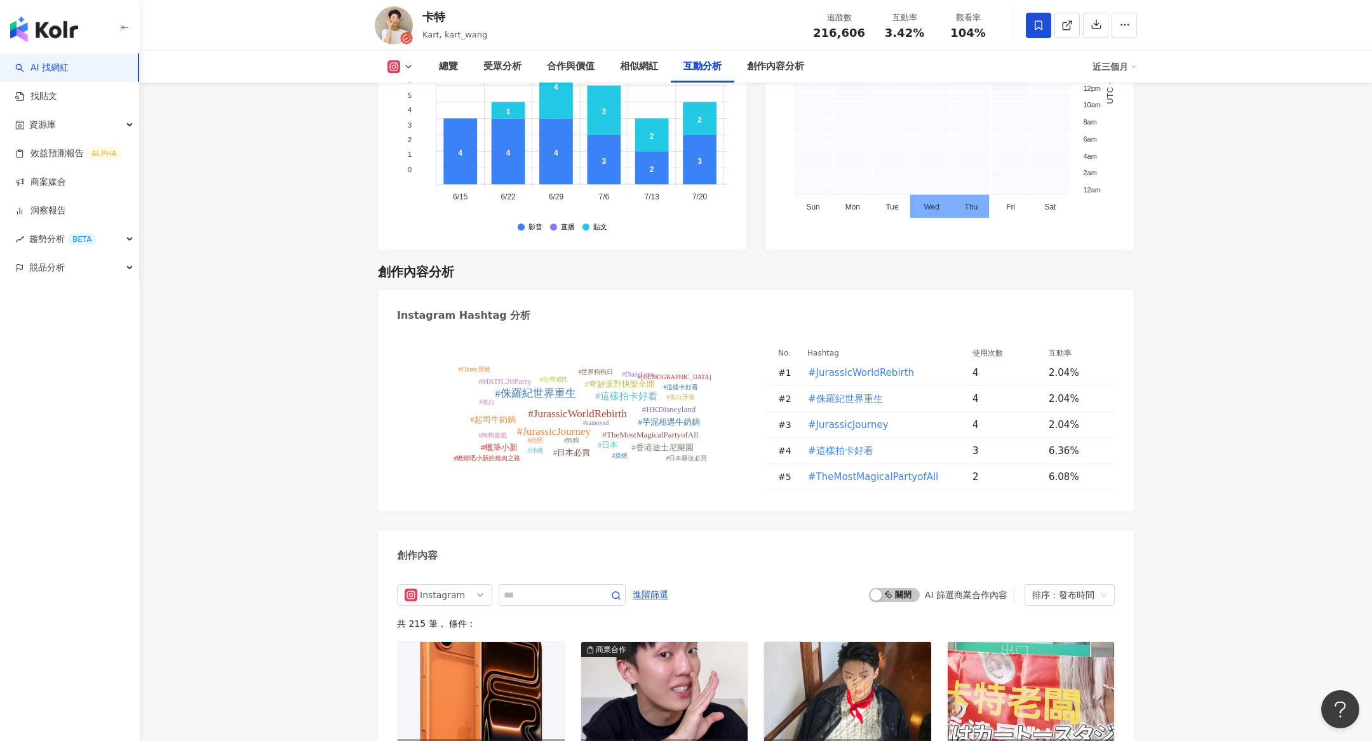
scroll to position [3777, 0]
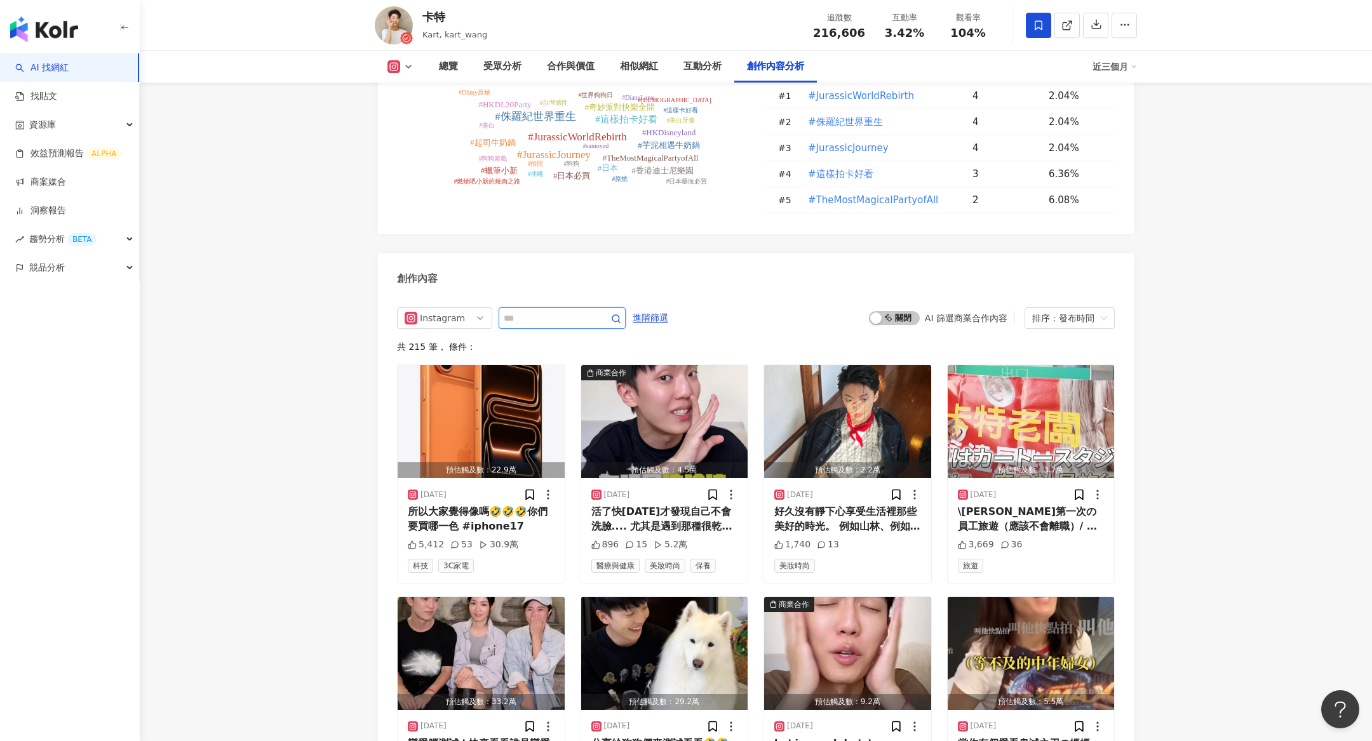
click at [529, 311] on input "text" at bounding box center [548, 318] width 89 height 15
type input "*"
type input "***"
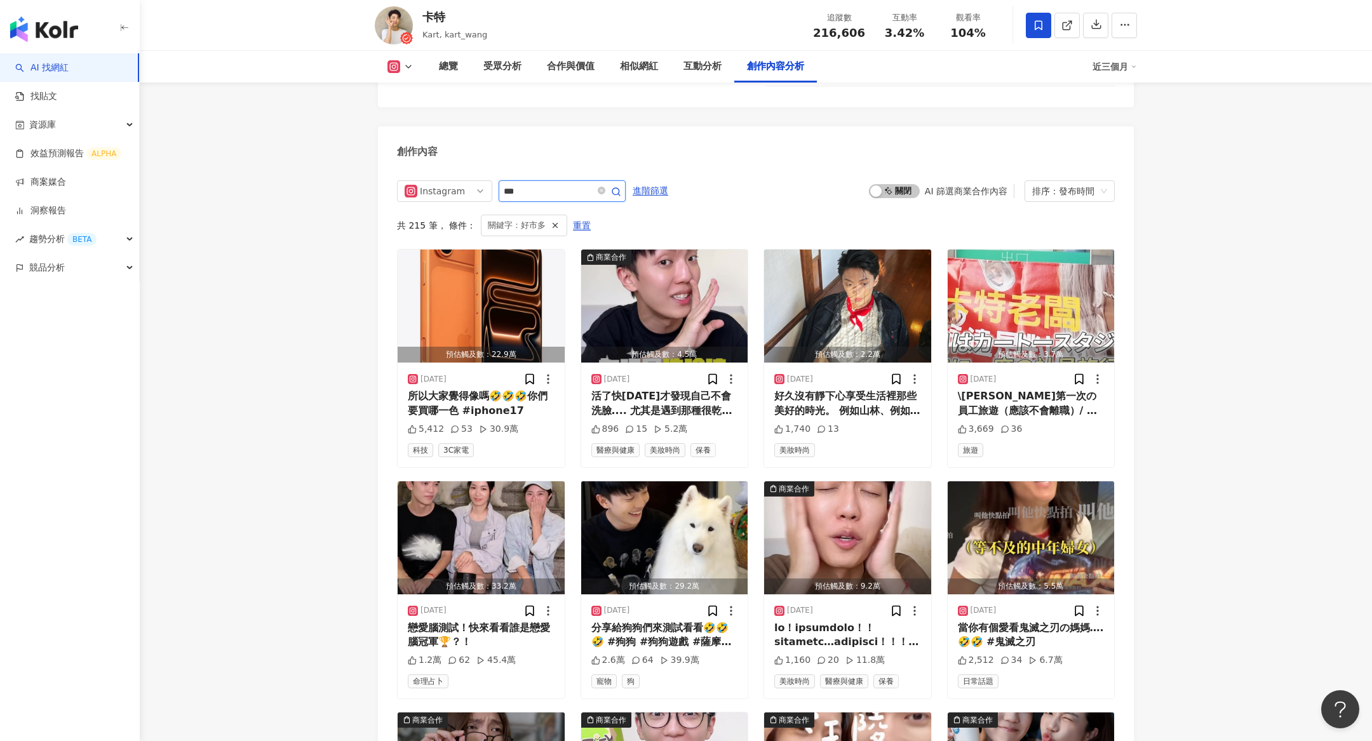
scroll to position [3616, 0]
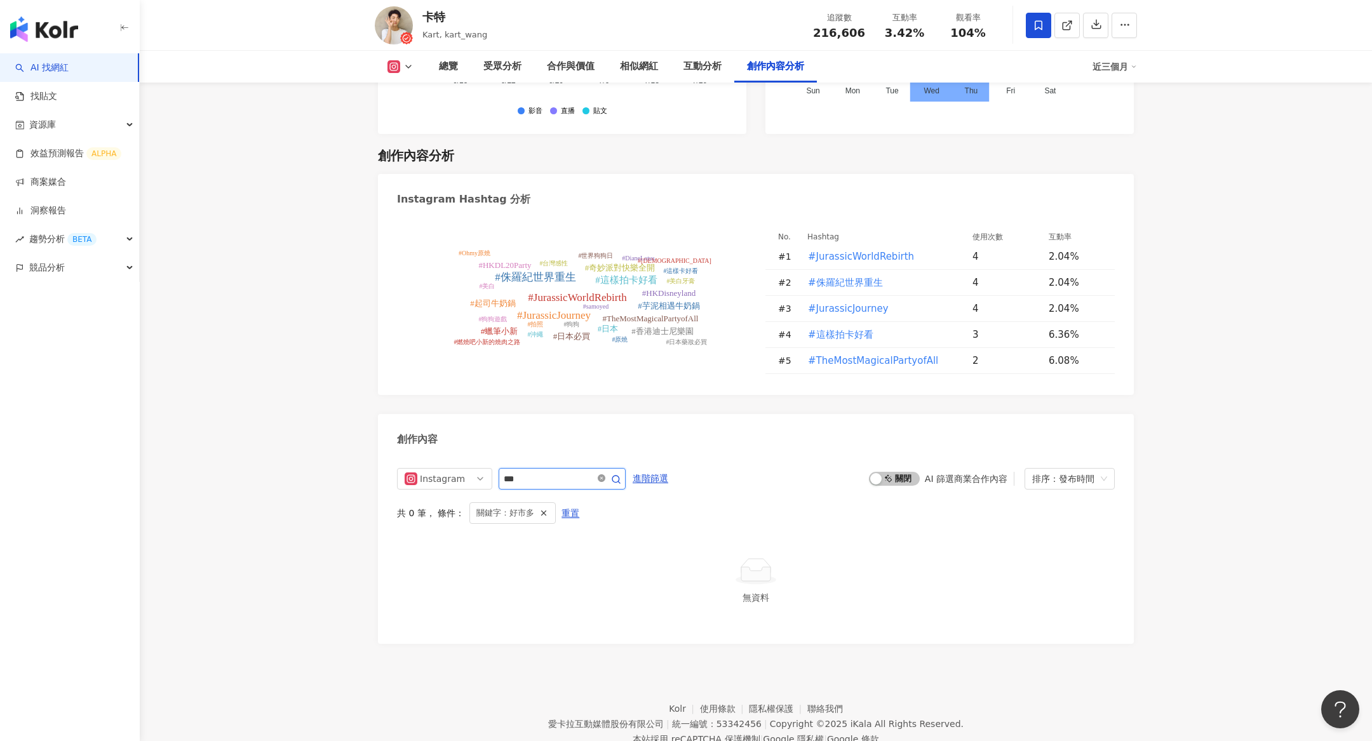
click at [605, 474] on icon "close-circle" at bounding box center [602, 478] width 8 height 8
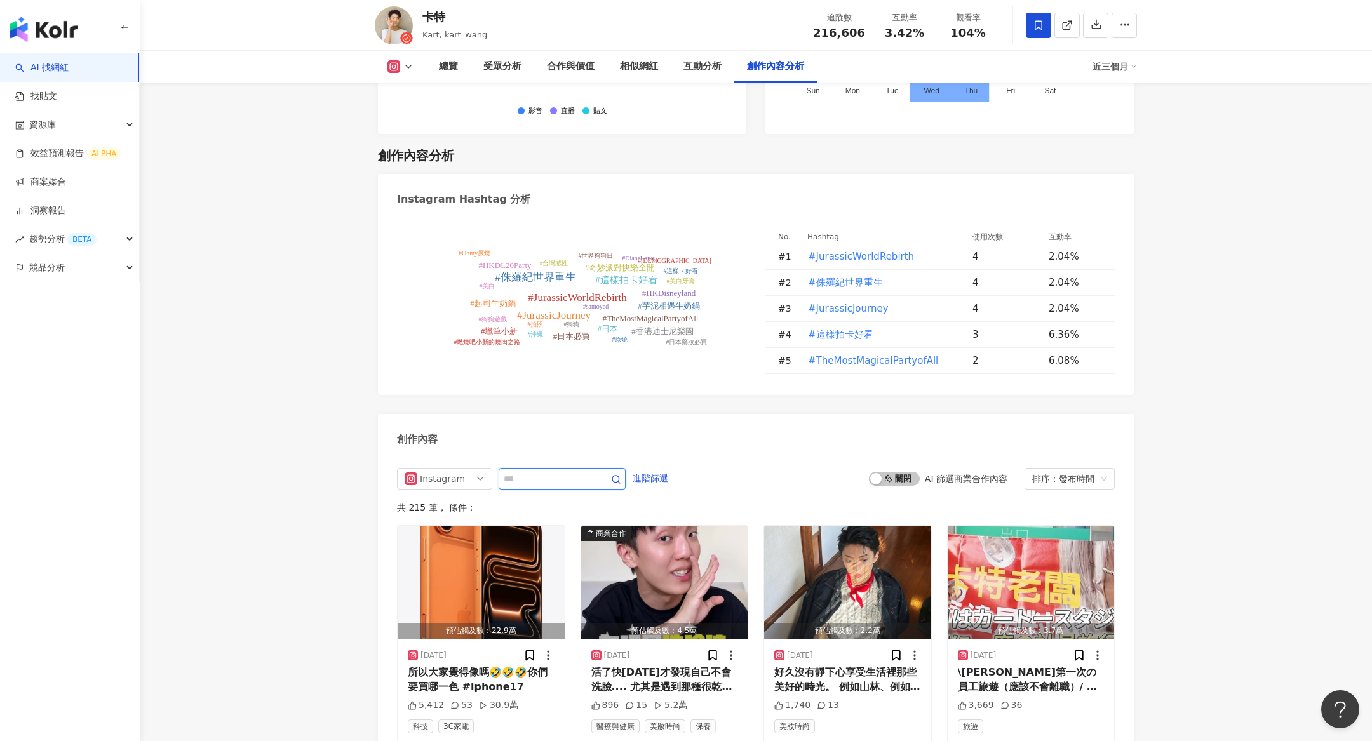
scroll to position [3904, 0]
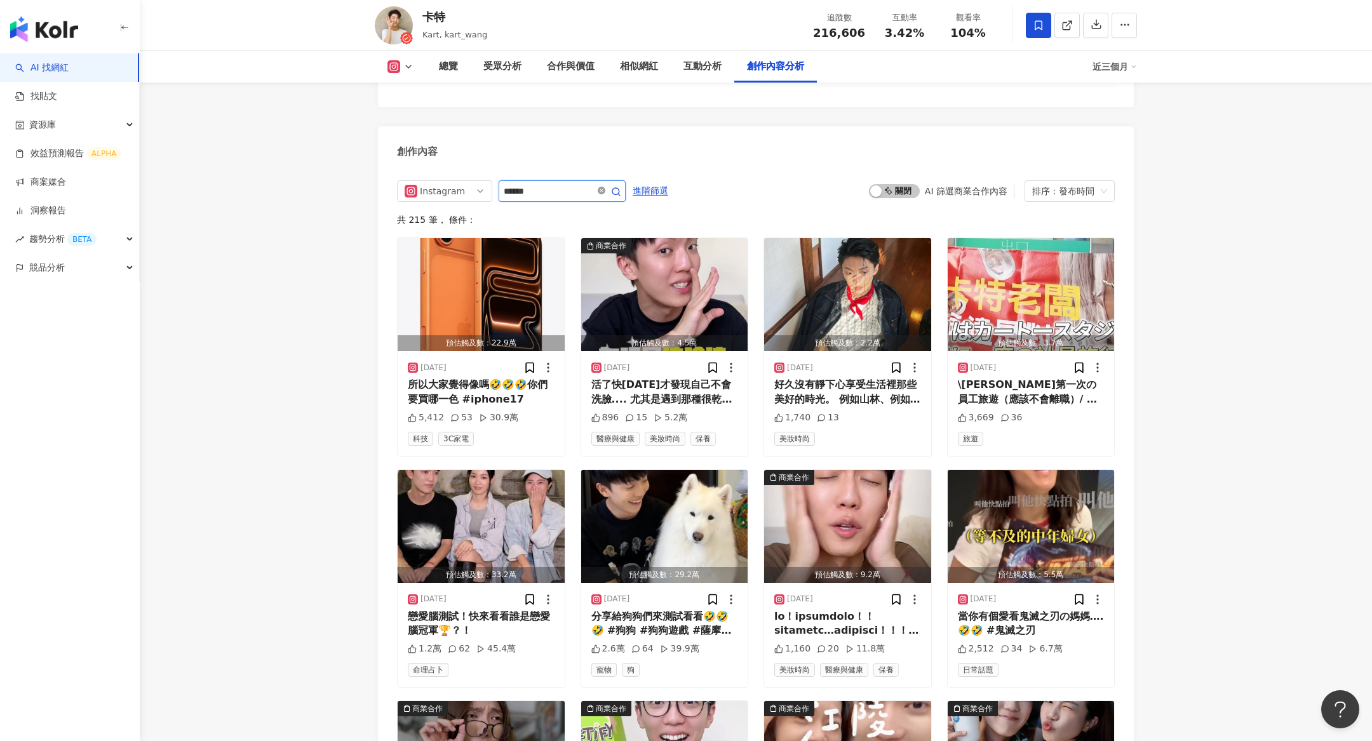
type input "******"
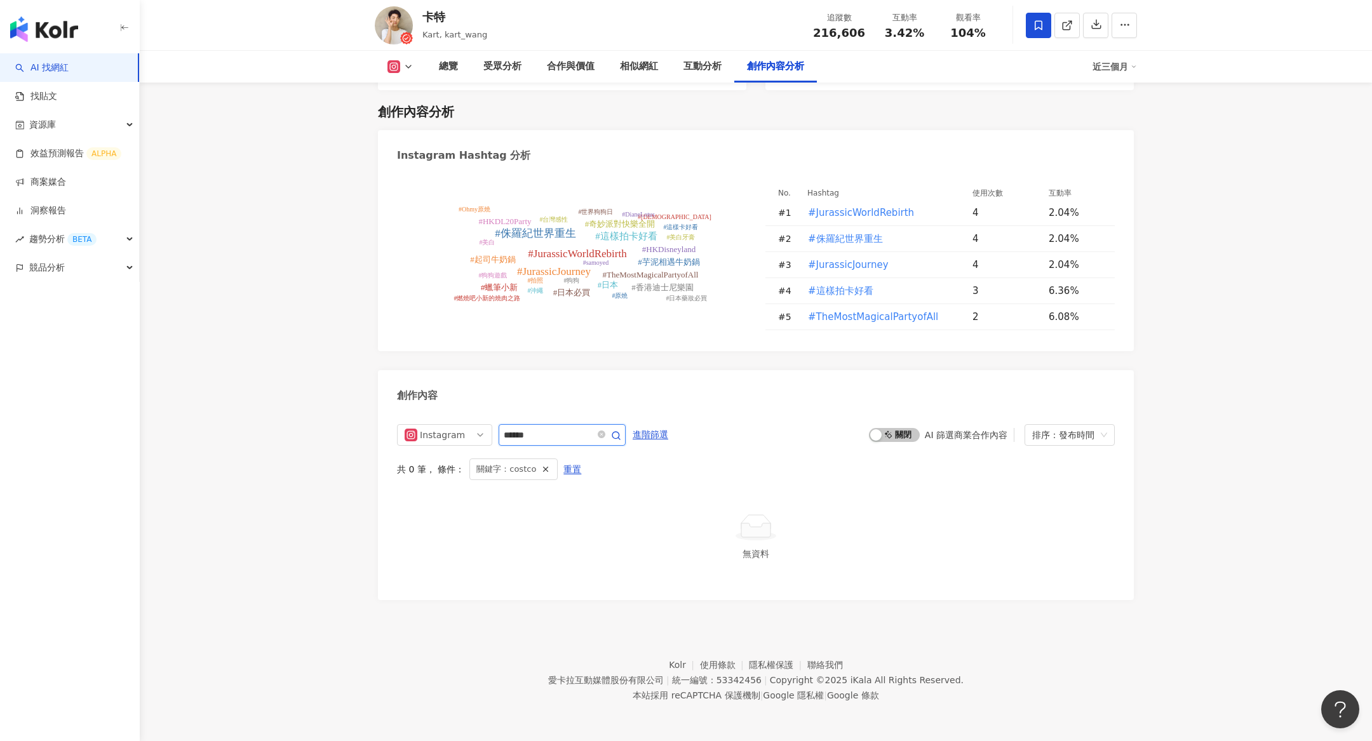
scroll to position [3616, 0]
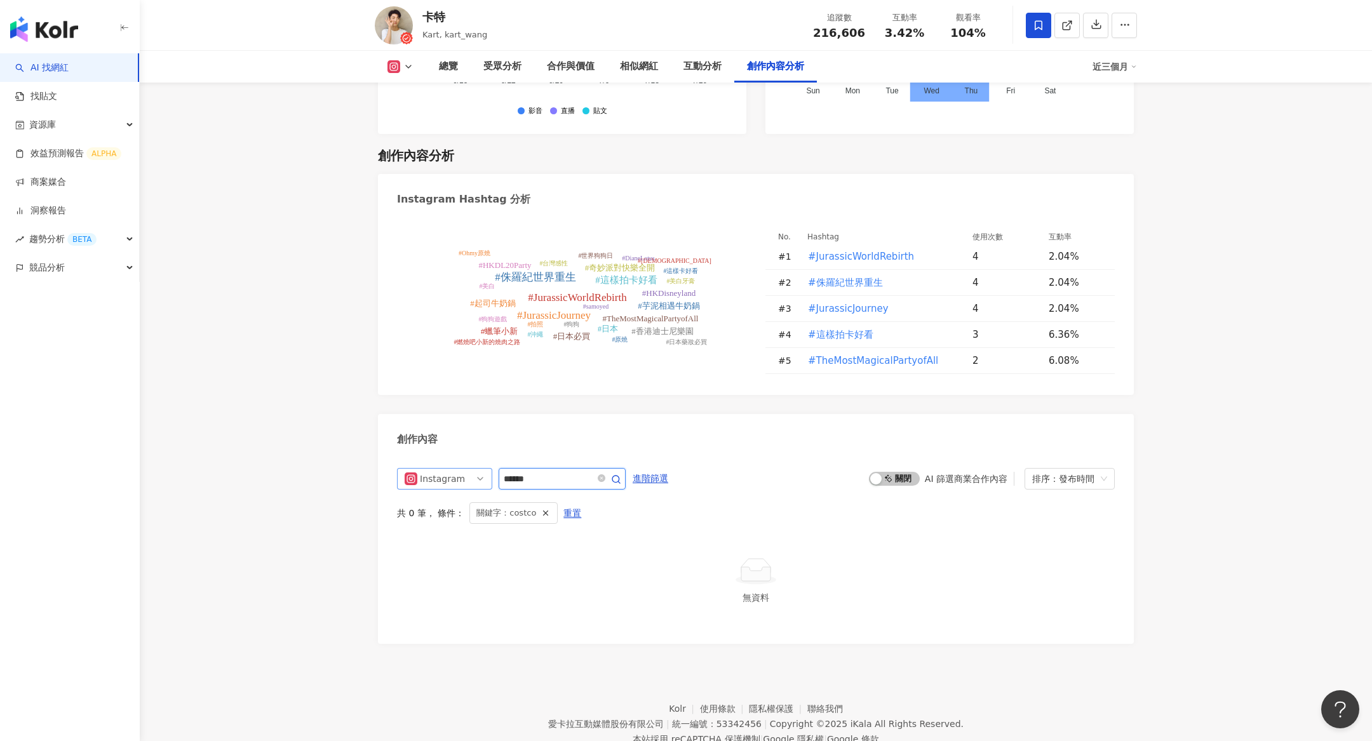
click at [448, 469] on div "Instagram" at bounding box center [440, 479] width 41 height 20
click at [436, 499] on div "不分平台" at bounding box center [442, 506] width 41 height 14
click at [568, 471] on input "******" at bounding box center [548, 478] width 89 height 15
click at [601, 474] on icon "close-circle" at bounding box center [602, 478] width 8 height 8
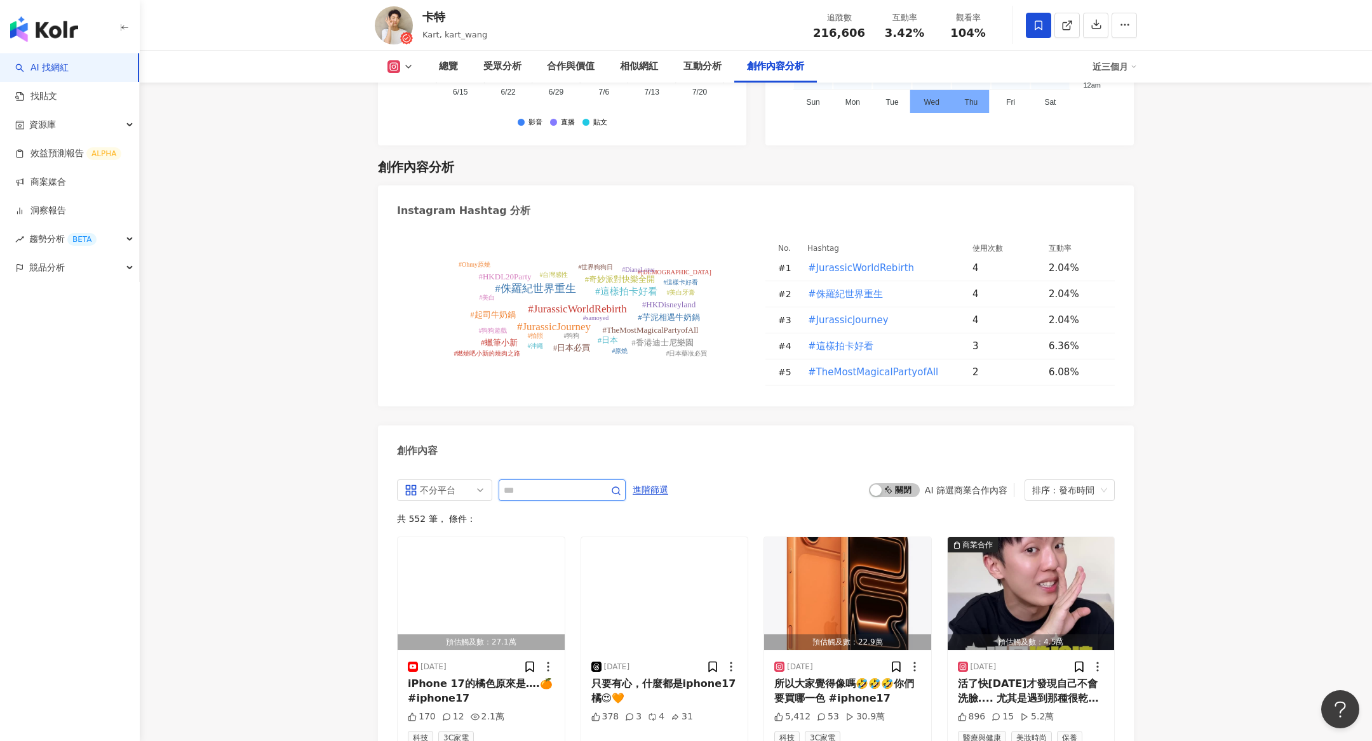
scroll to position [3616, 0]
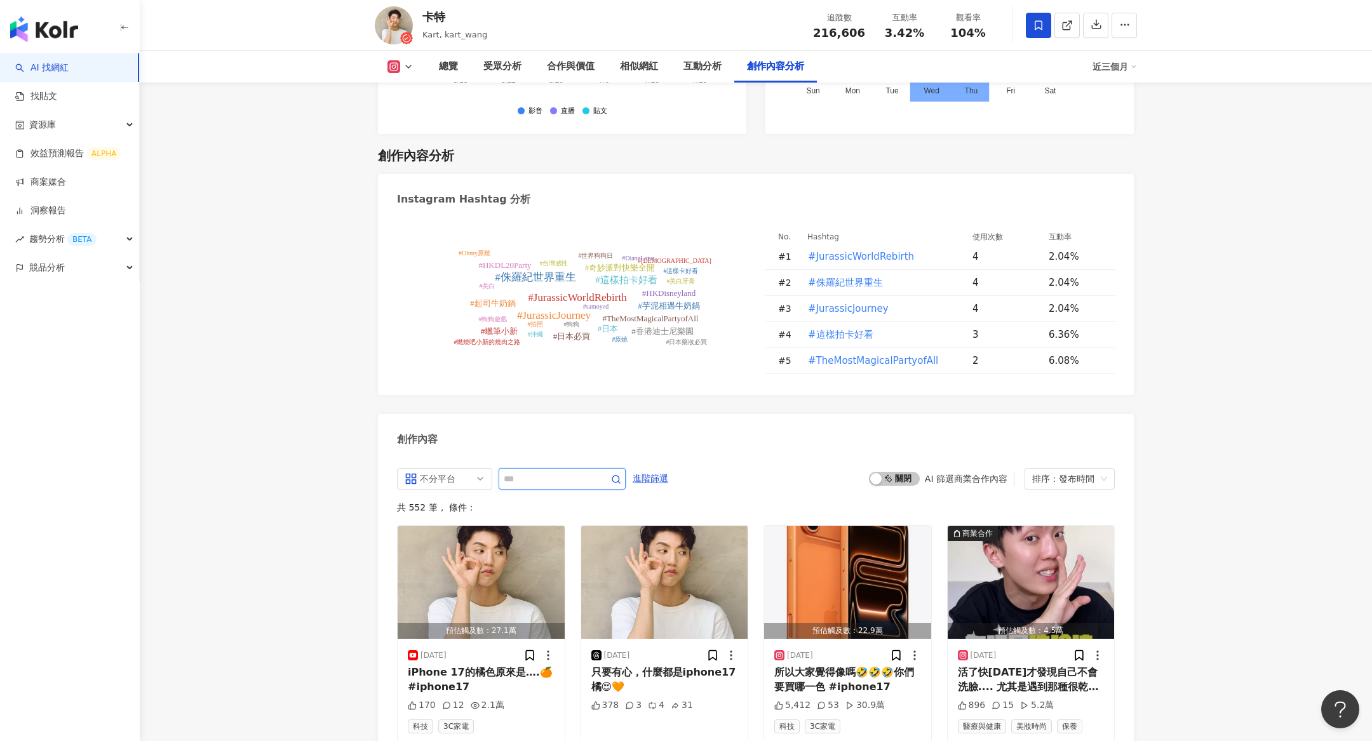
type input "*"
type input "***"
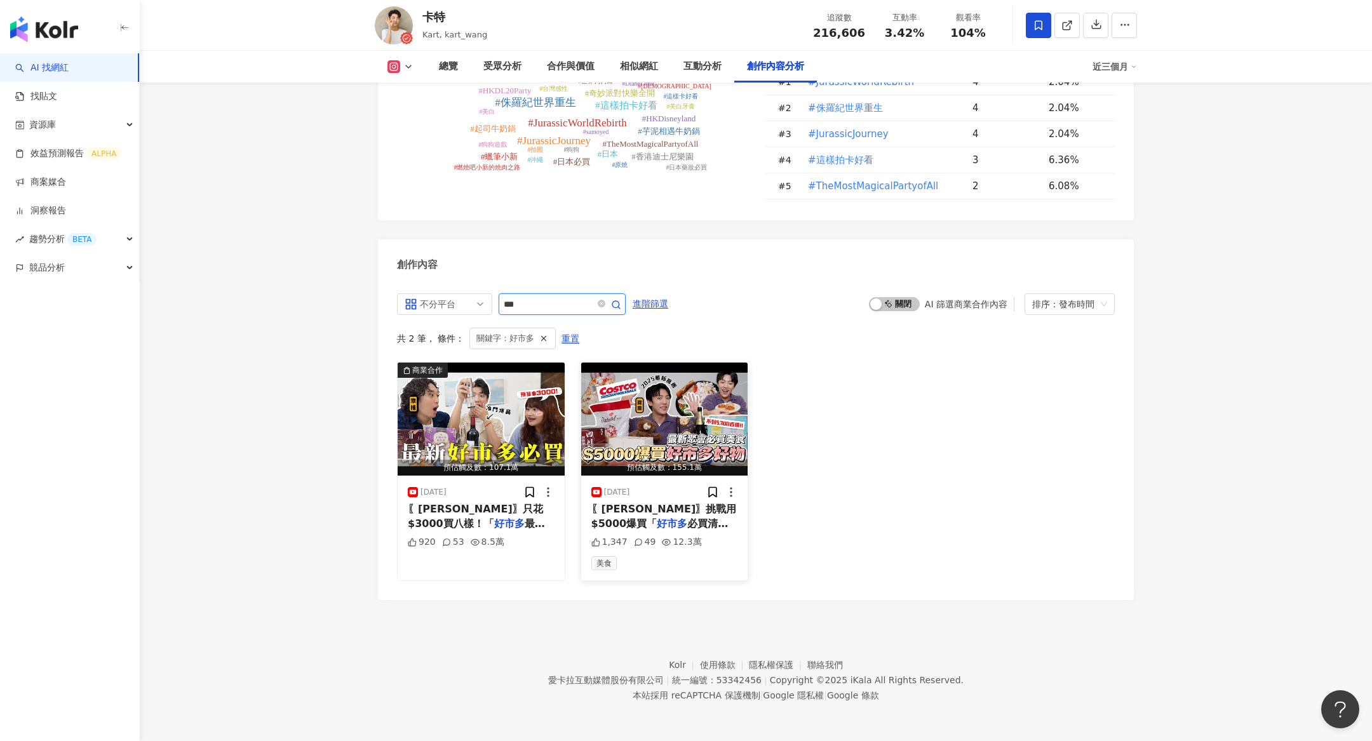
scroll to position [3746, 0]
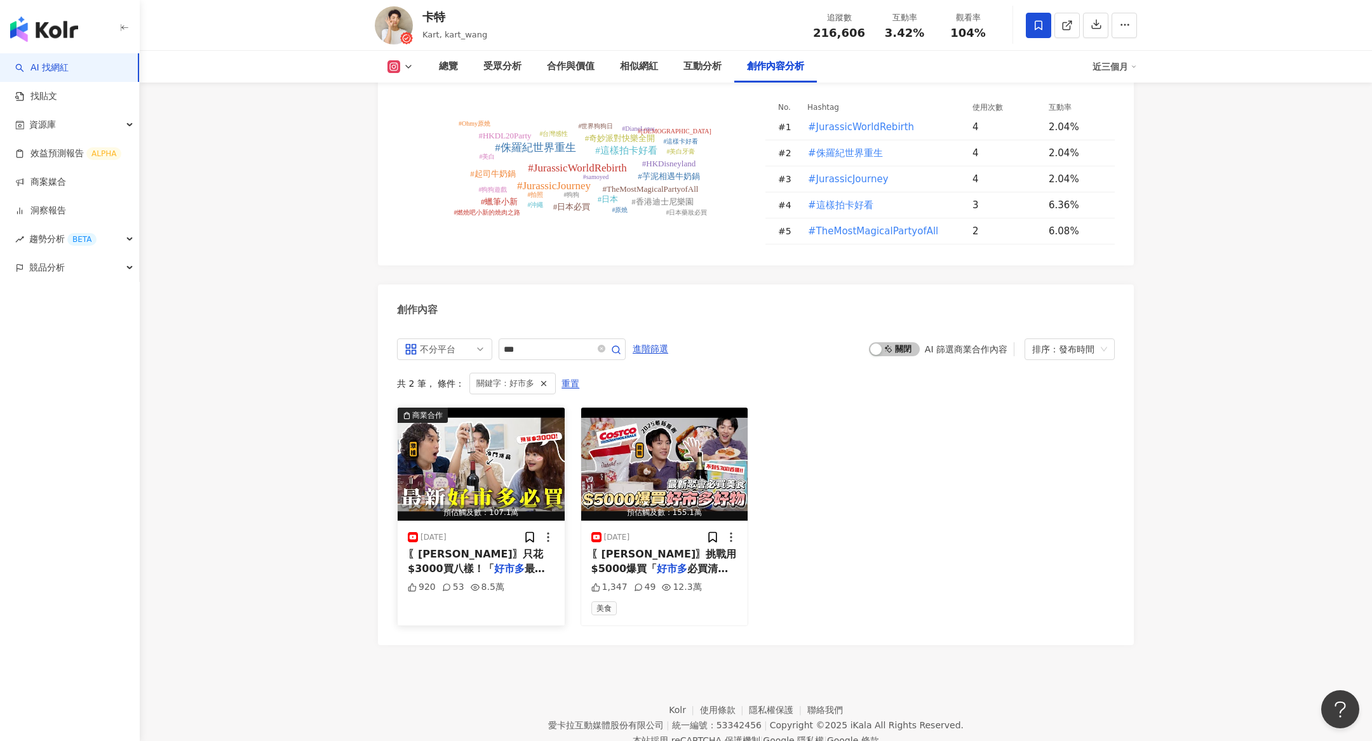
click at [496, 449] on img "button" at bounding box center [481, 464] width 167 height 113
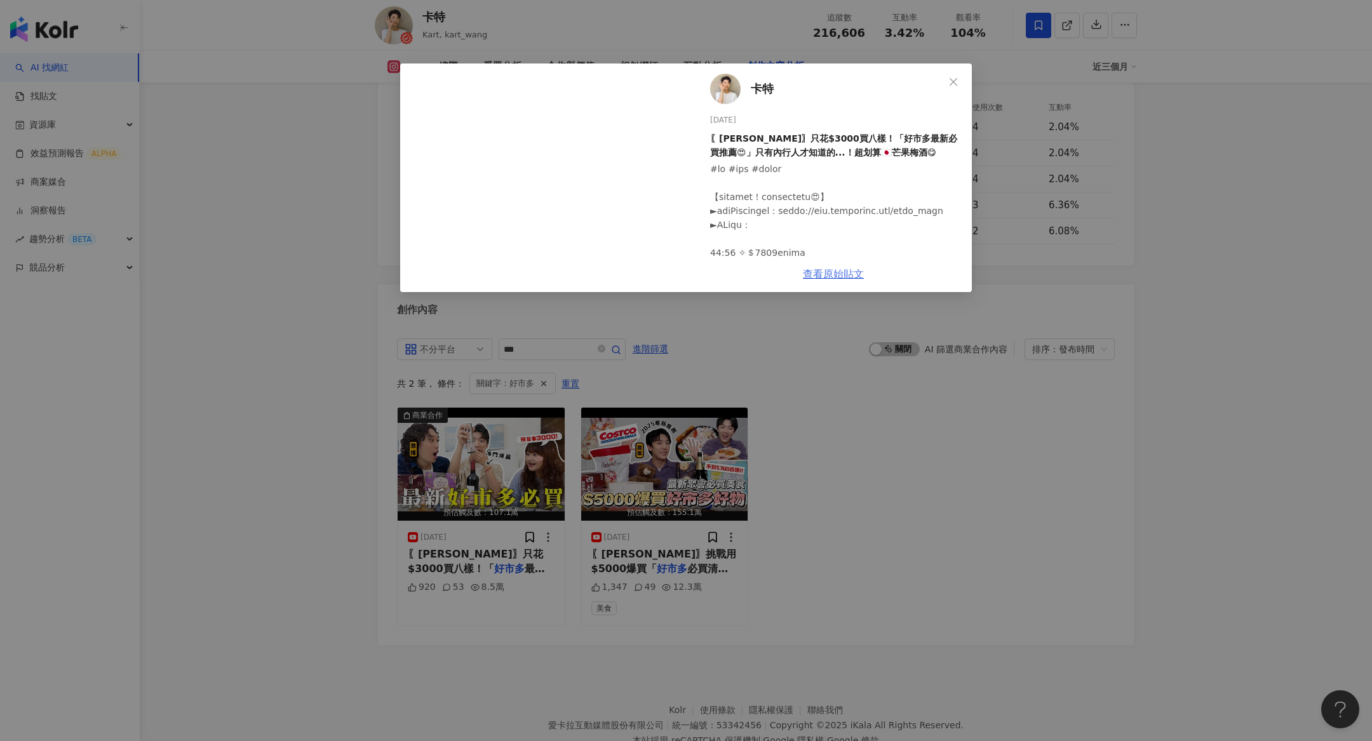
click at [848, 275] on link "查看原始貼文" at bounding box center [833, 274] width 61 height 12
click at [789, 384] on div "卡特 2025/5/7 〖卡特〗只花$3000買八樣！「好市多最新必買推薦😍」只有內行人才知道的...！超划算🇯🇵芒果梅酒😋 920 53 8.5萬 查看原始…" at bounding box center [686, 370] width 1372 height 741
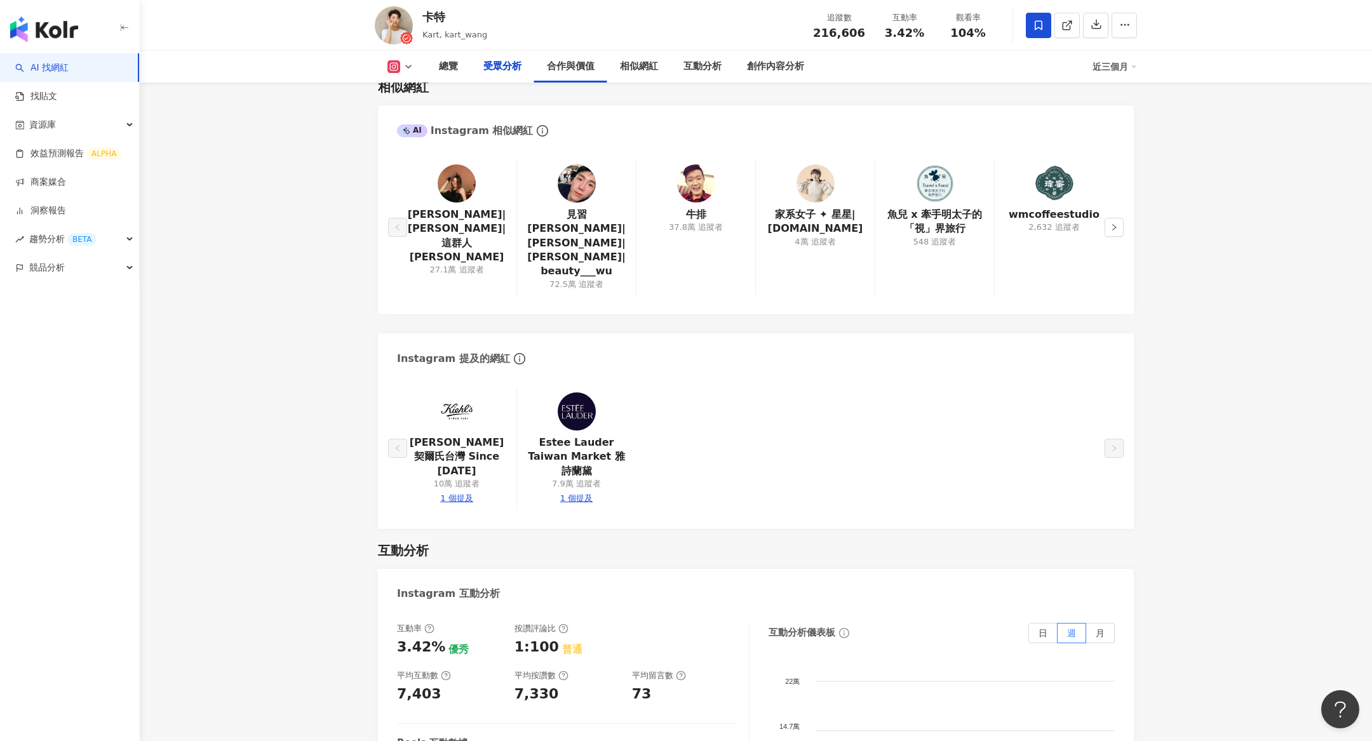
scroll to position [0, 0]
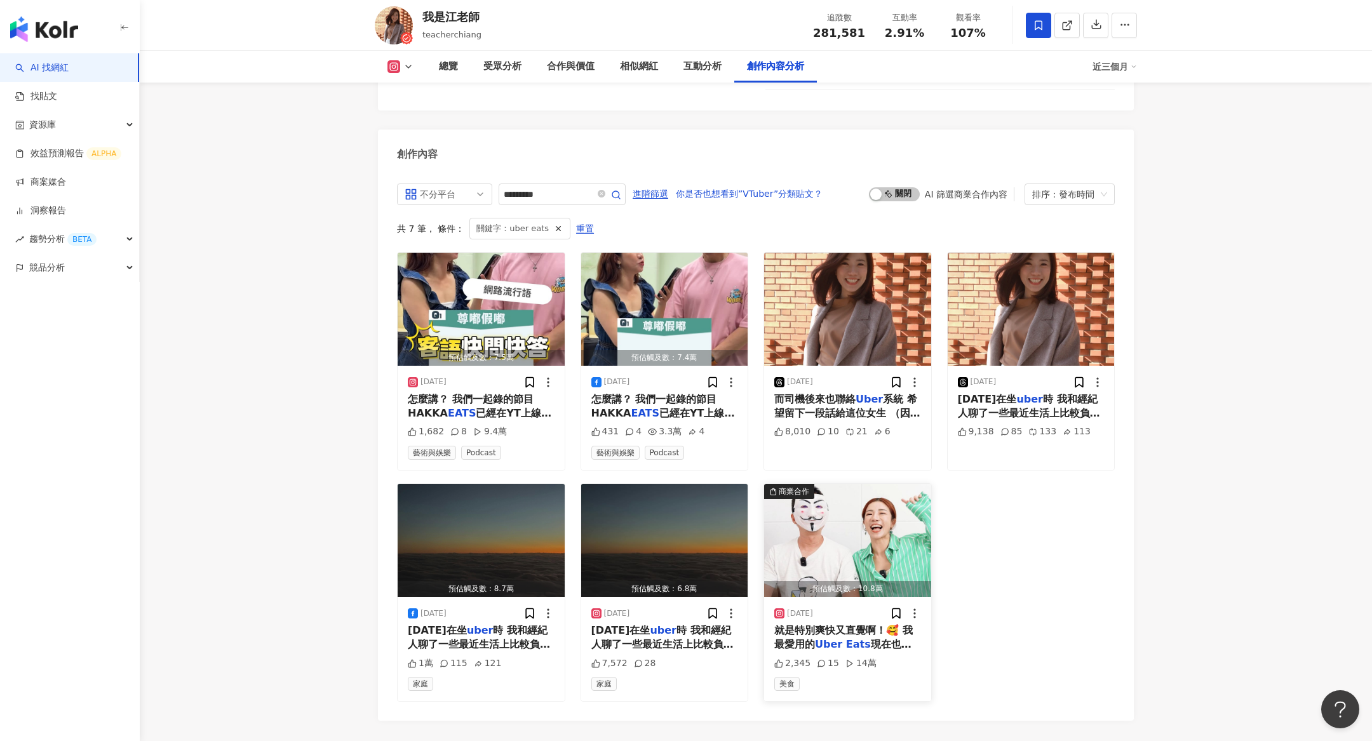
click at [813, 502] on img "button" at bounding box center [847, 540] width 167 height 113
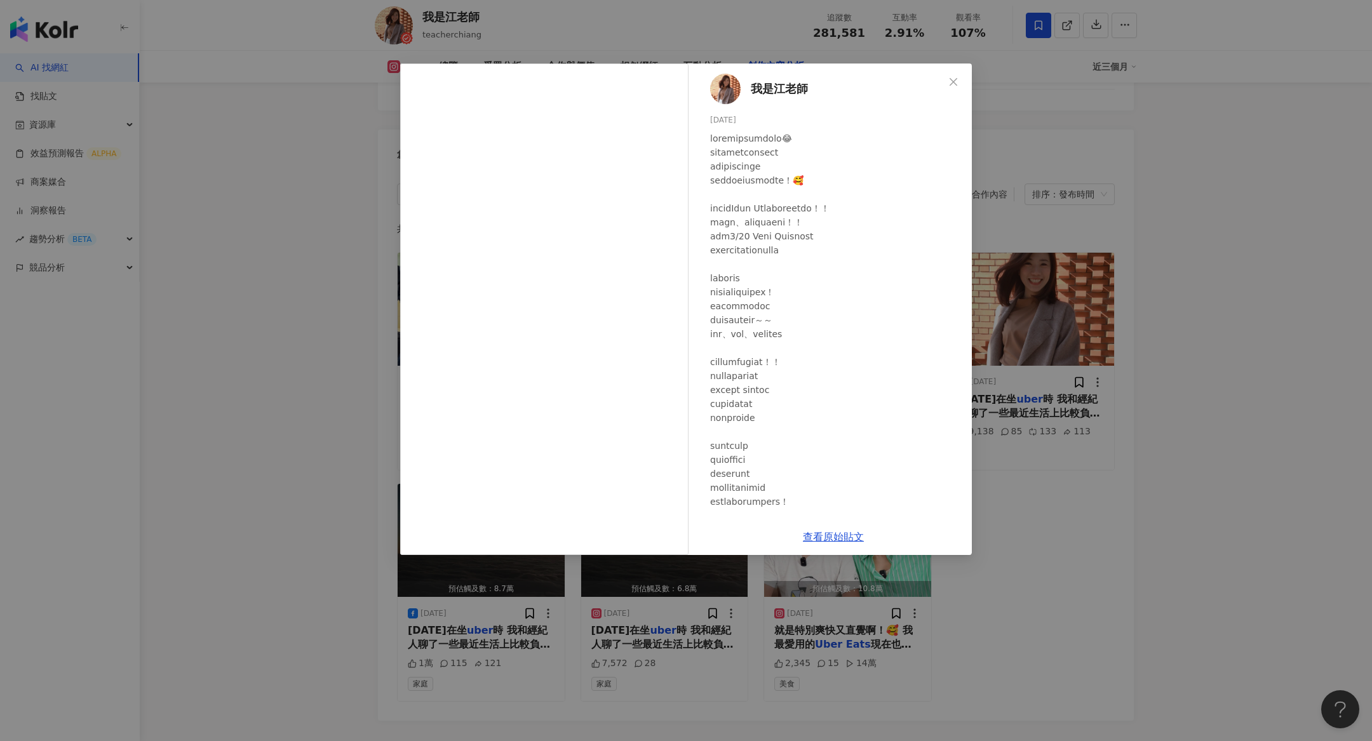
click at [829, 529] on div "查看原始貼文" at bounding box center [833, 537] width 277 height 36
click at [828, 539] on link "查看原始貼文" at bounding box center [833, 537] width 61 height 12
click at [1107, 413] on div "我是江老師 [DATE] 2,345 15 14萬 查看原始貼文" at bounding box center [686, 370] width 1372 height 741
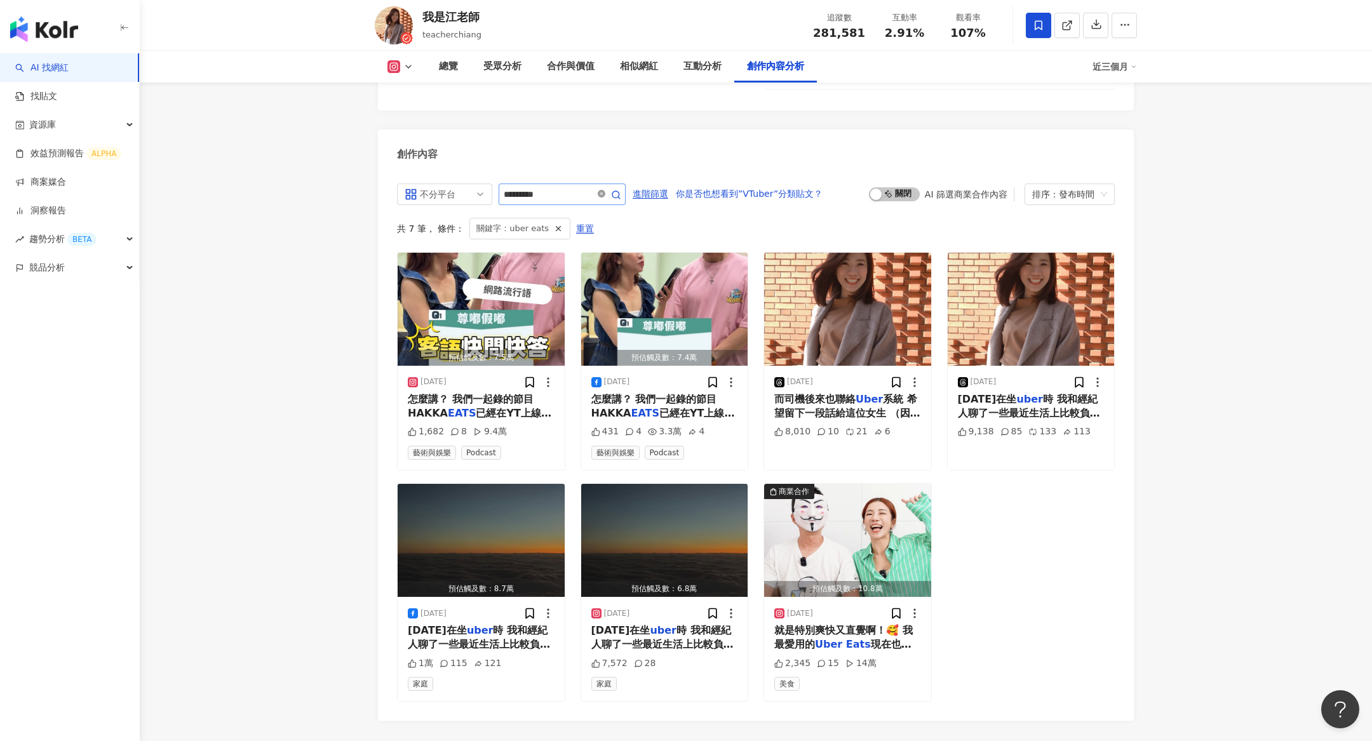
click at [603, 190] on icon "close-circle" at bounding box center [602, 194] width 8 height 8
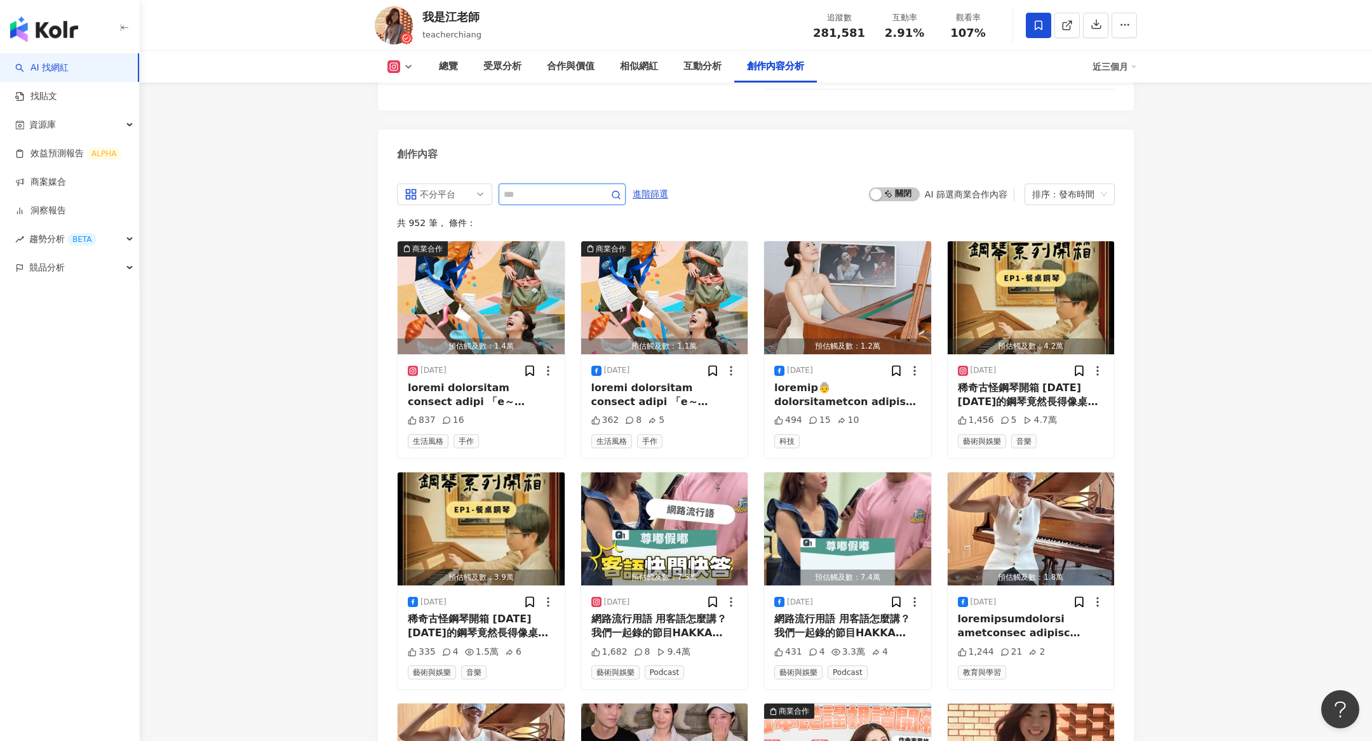
click at [570, 187] on input "text" at bounding box center [548, 194] width 89 height 15
type input "*********"
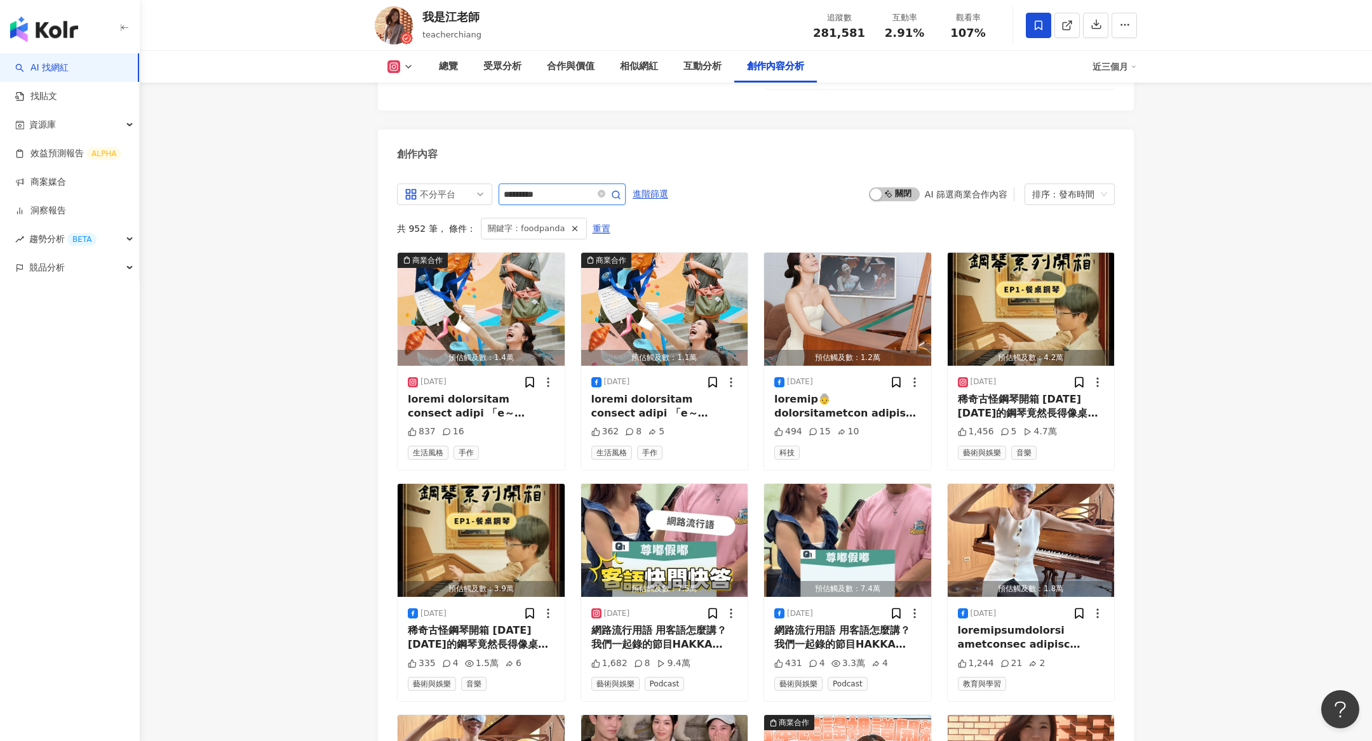
scroll to position [3596, 0]
